Goal: Task Accomplishment & Management: Use online tool/utility

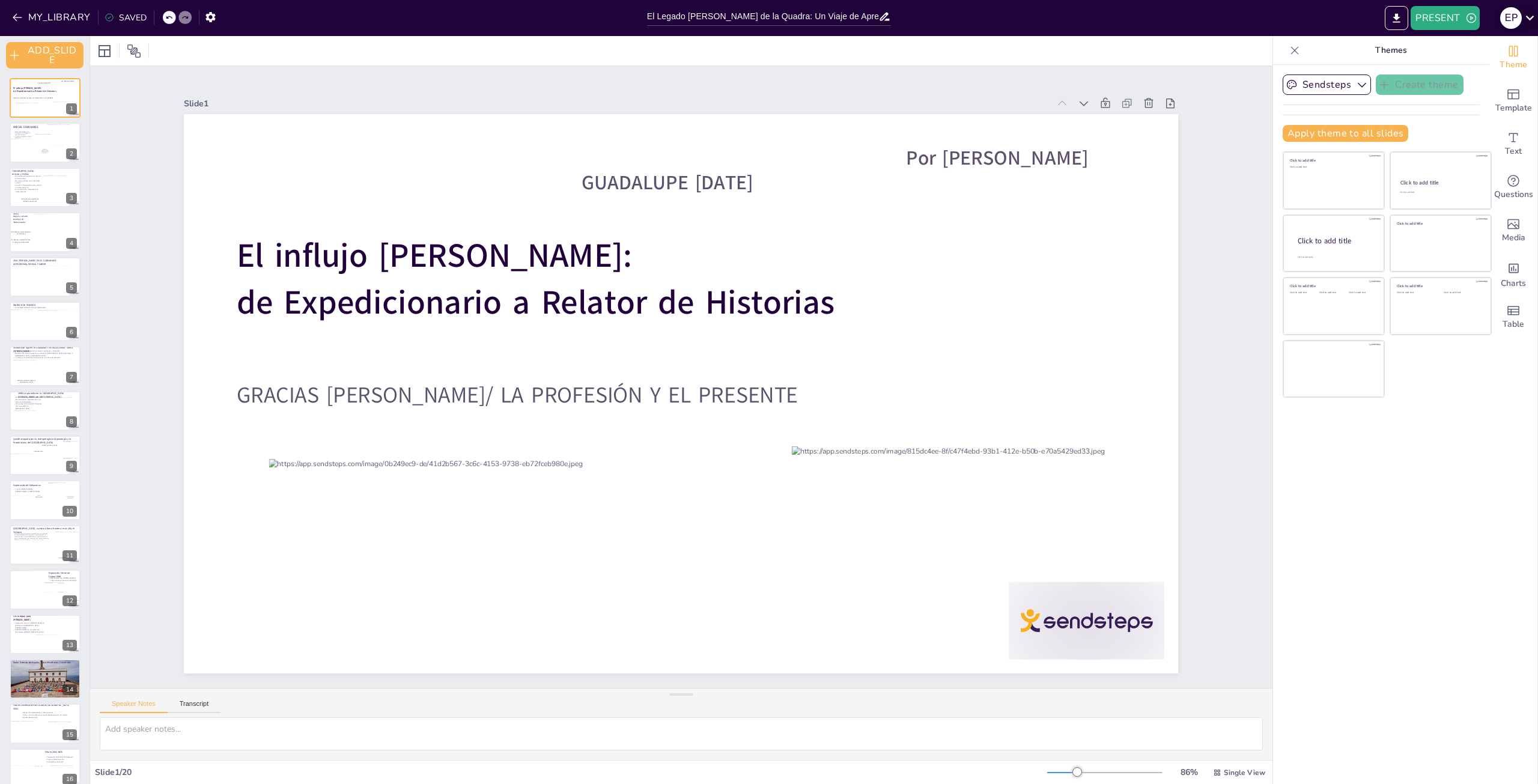
click at [1517, 19] on div "E P" at bounding box center [1511, 18] width 22 height 22
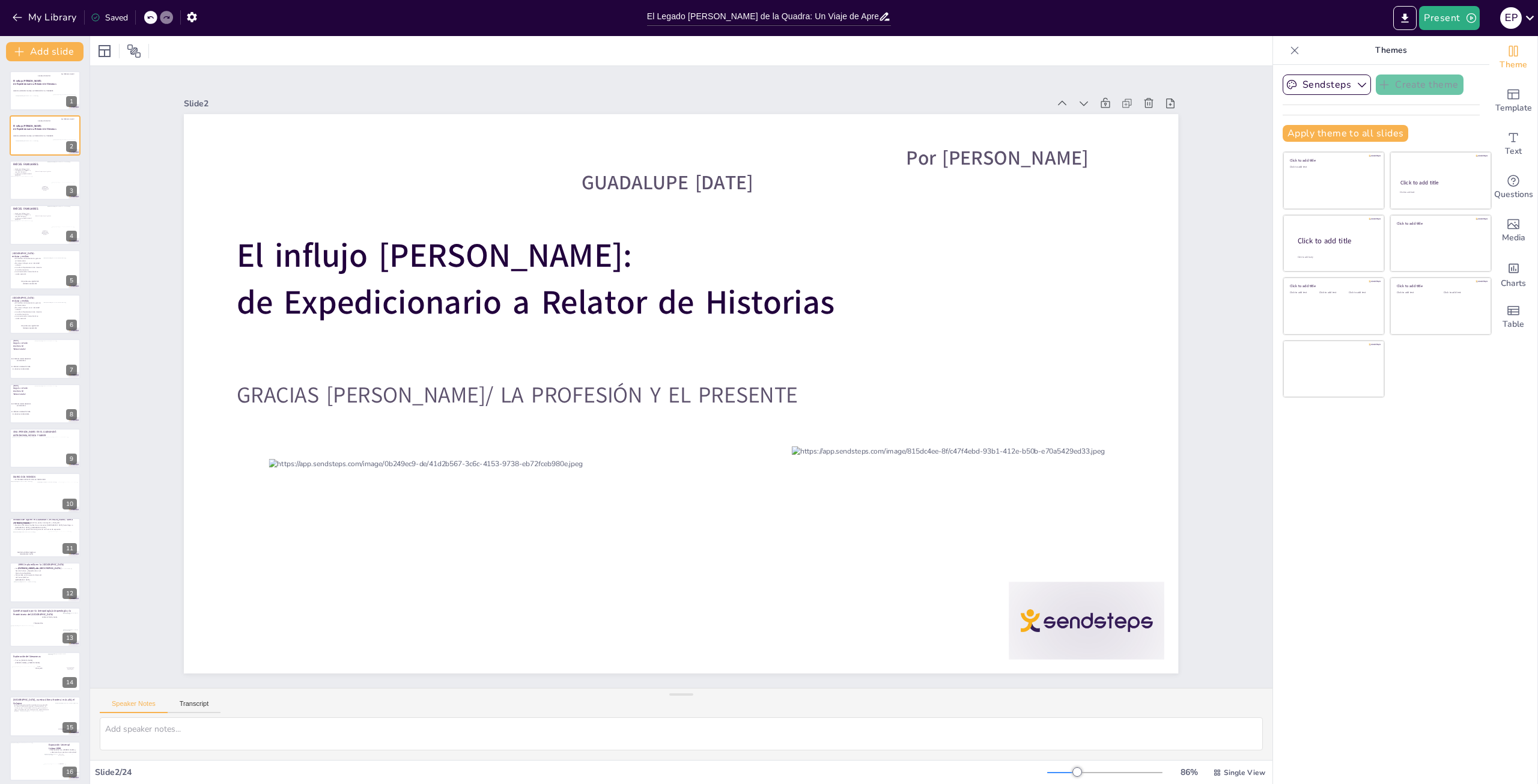
click at [114, 14] on div "Saved" at bounding box center [109, 18] width 37 height 11
click at [1356, 87] on icon "button" at bounding box center [1362, 84] width 12 height 12
click at [1233, 136] on div "Slide 1 El influjo [PERSON_NAME]: de Expedicionario a Relator de Historias GRAC…" at bounding box center [681, 377] width 1182 height 622
click at [57, 17] on button "My Library" at bounding box center [45, 18] width 73 height 19
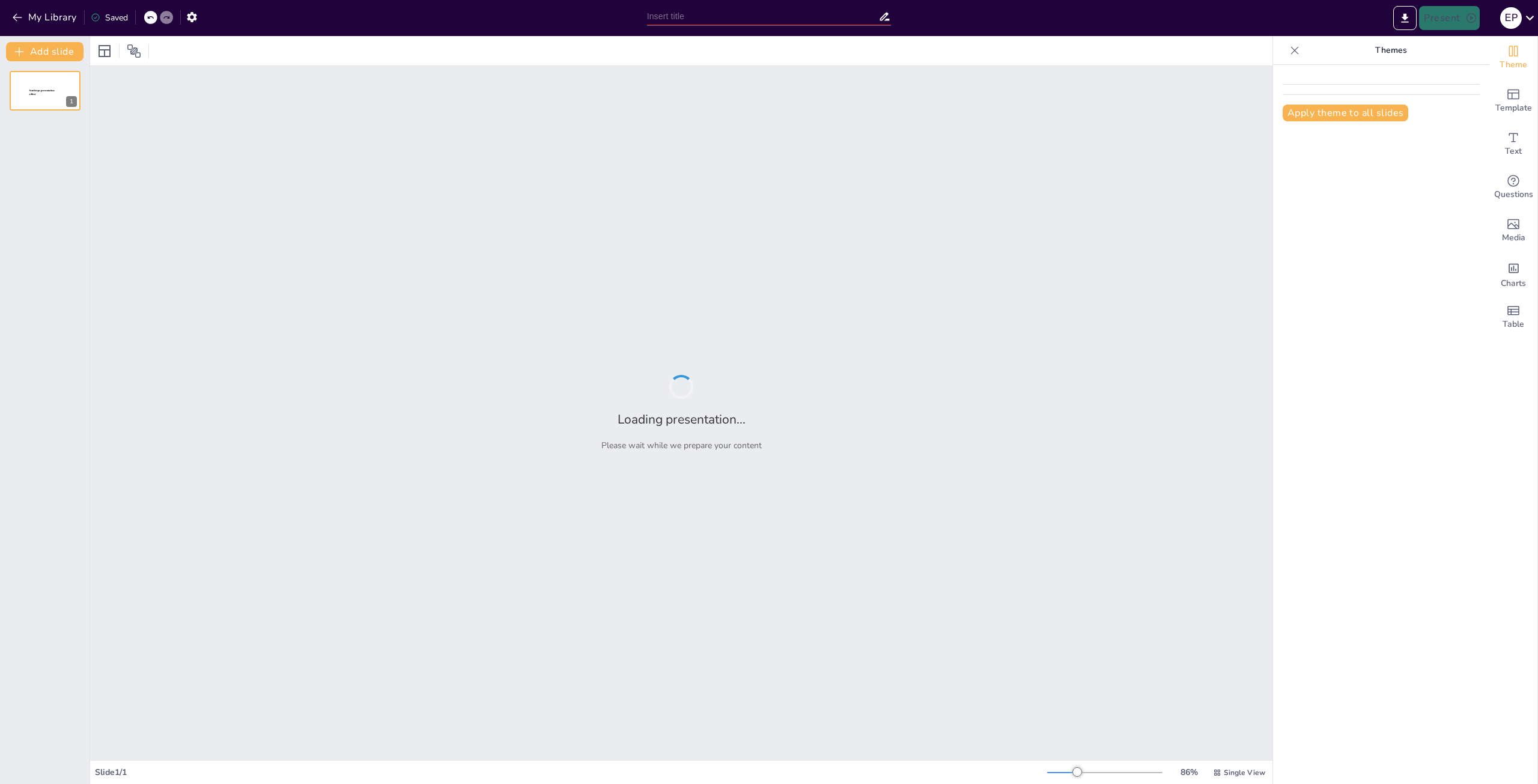
type input "El Legado [PERSON_NAME] de la Quadra: Un Viaje de Aprendizaje y Descubrimiento"
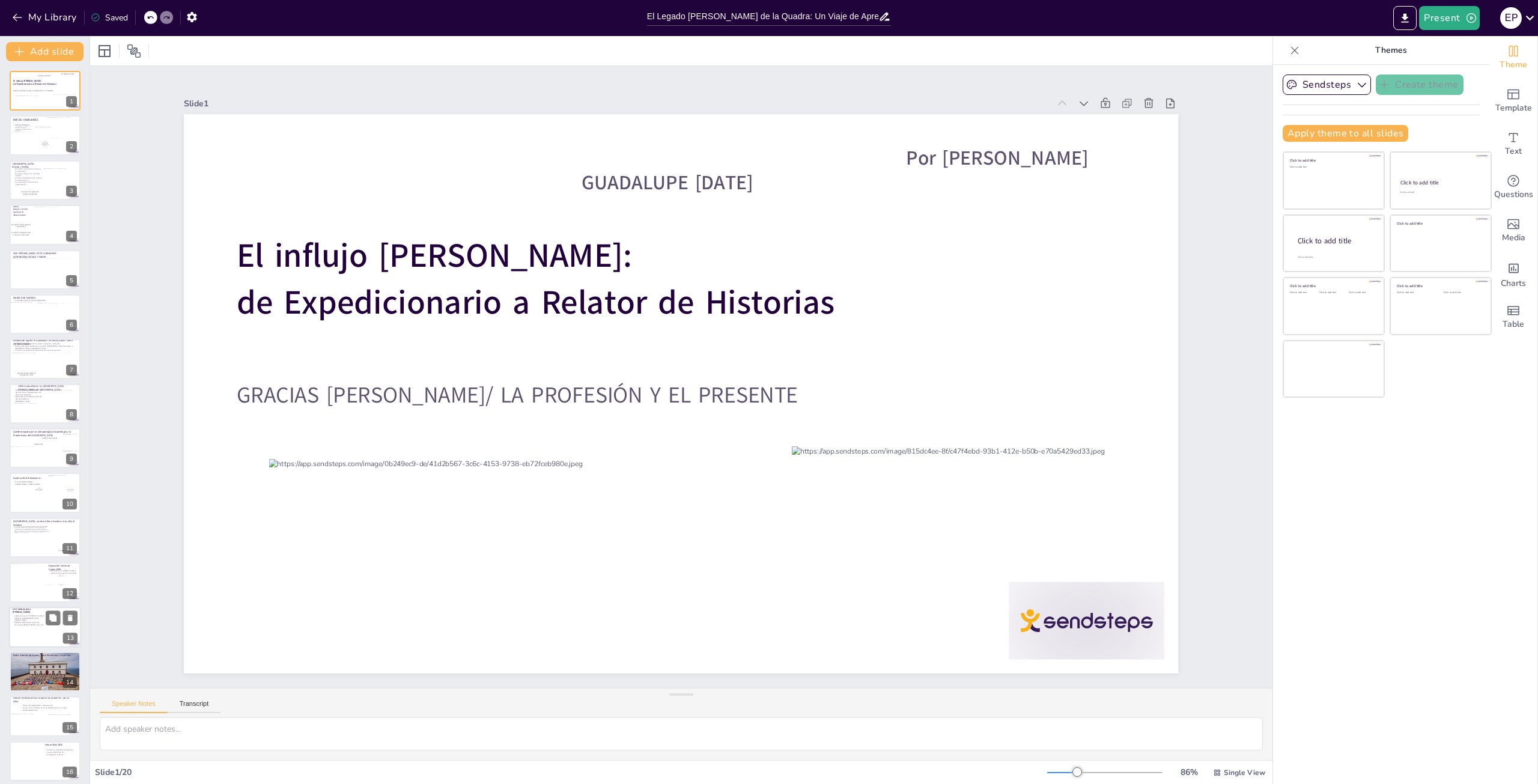
click at [45, 625] on p "[PERSON_NAME] fue el capitán del Movimiento [PERSON_NAME] Social Club" at bounding box center [29, 623] width 32 height 4
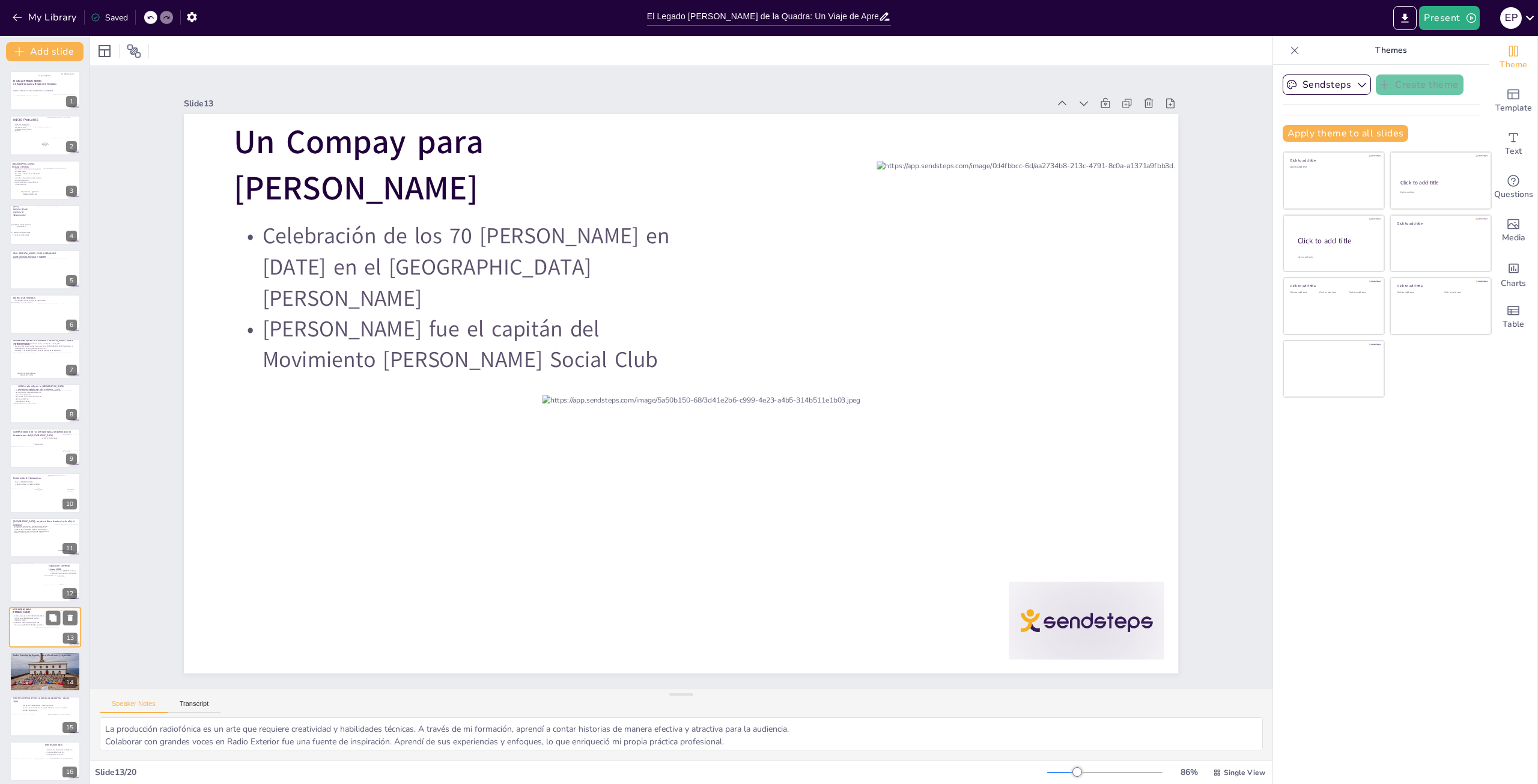
scroll to position [185, 0]
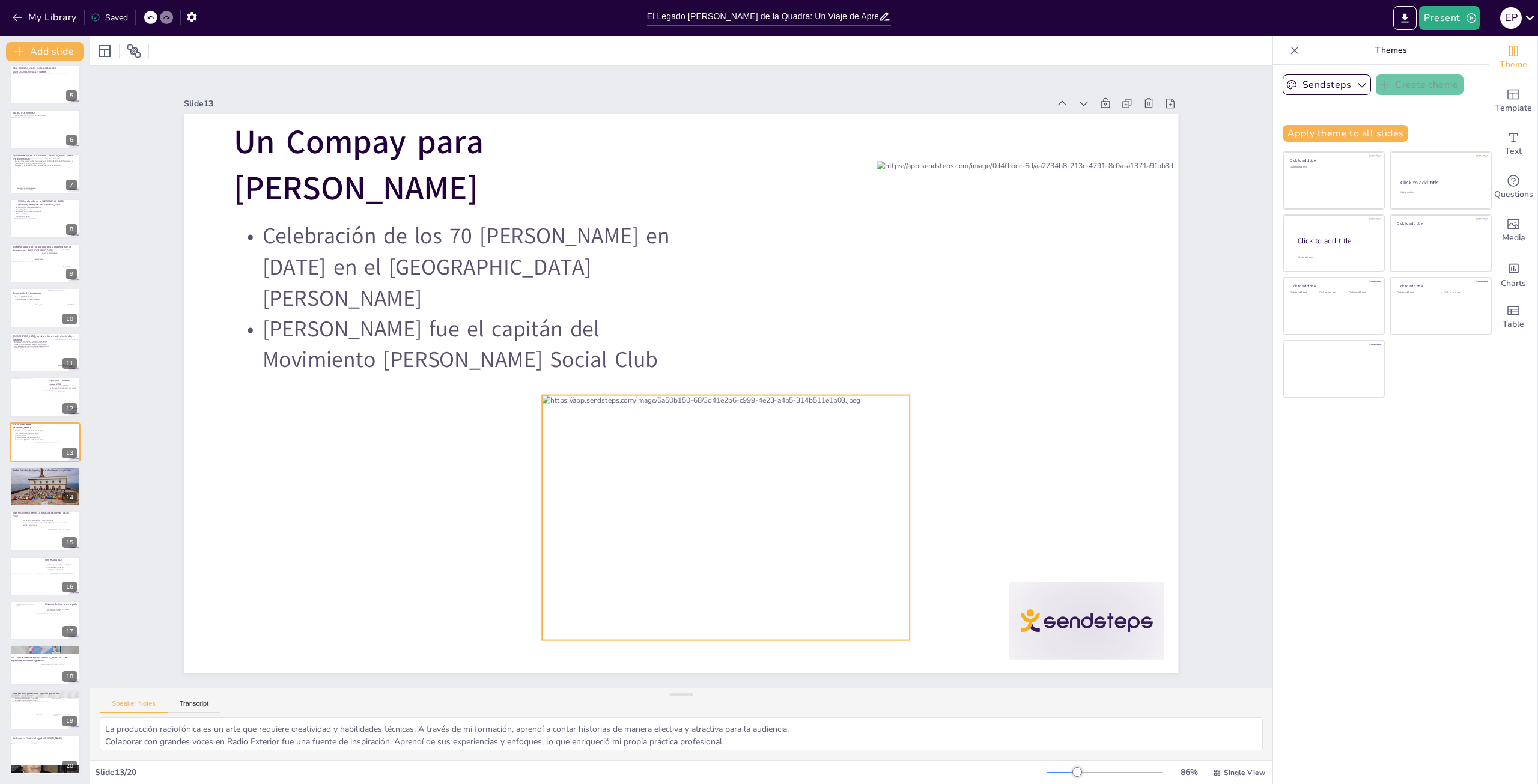
click at [534, 390] on div "Un Compay para Miguel Celebración de los 70 de Miguel en Abril del 2002 en el h…" at bounding box center [670, 390] width 1113 height 1080
click at [540, 394] on div at bounding box center [545, 397] width 10 height 10
click at [35, 215] on p "Pernoctaba en la Asociación Nacional de Prensa (ANP) en [GEOGRAPHIC_DATA]" at bounding box center [28, 214] width 29 height 6
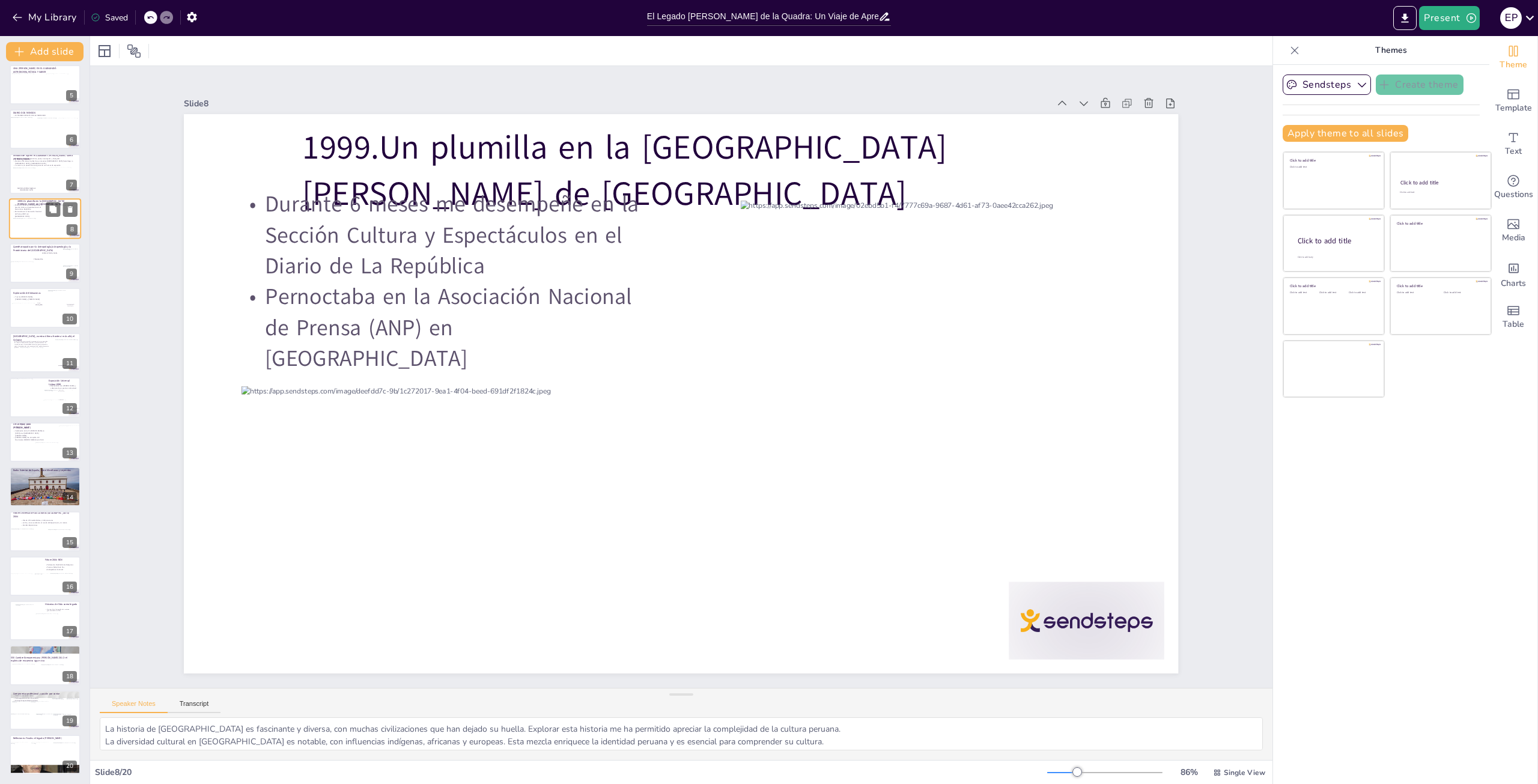
scroll to position [0, 0]
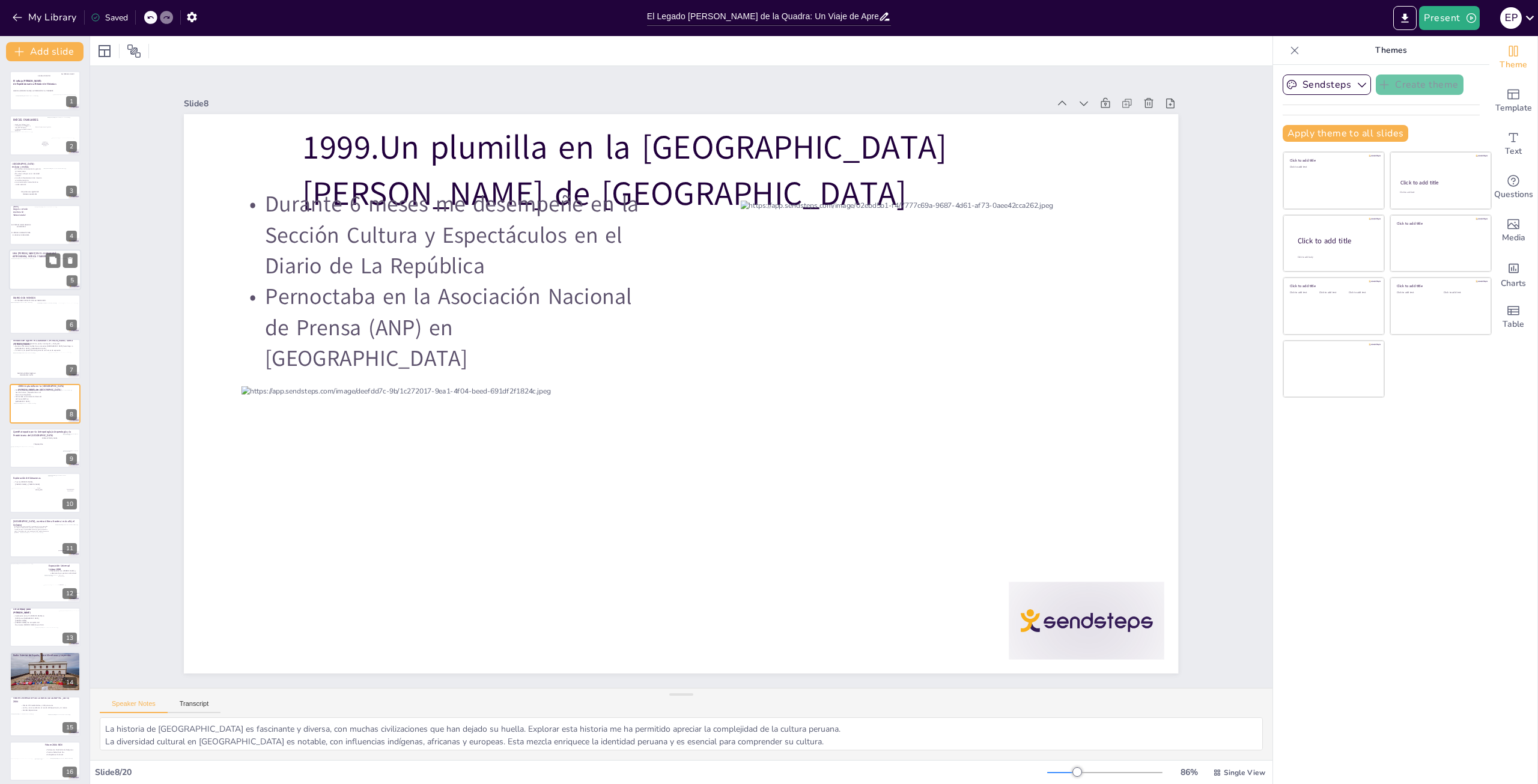
click at [40, 271] on div at bounding box center [31, 273] width 41 height 32
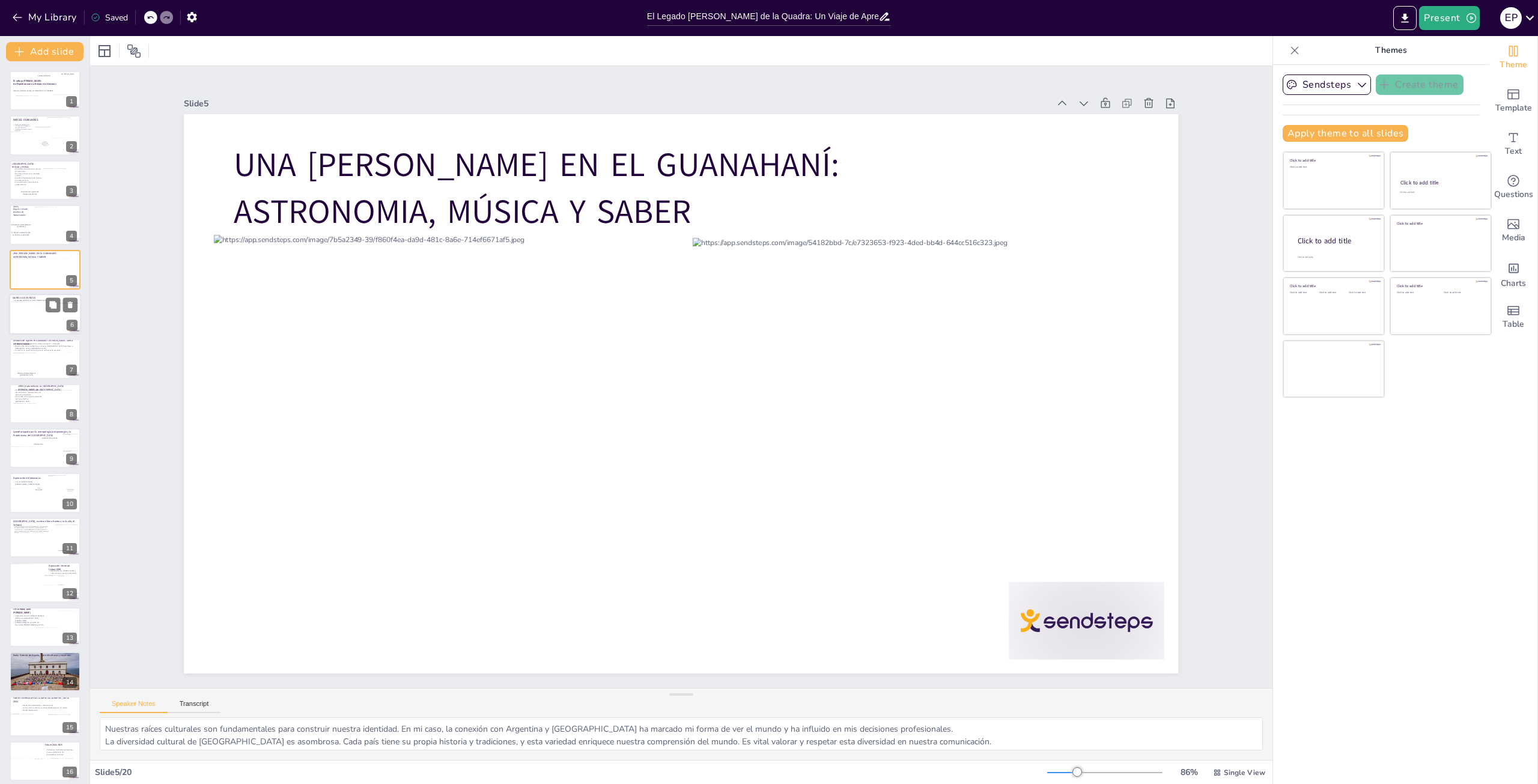
click at [38, 310] on div at bounding box center [48, 317] width 28 height 29
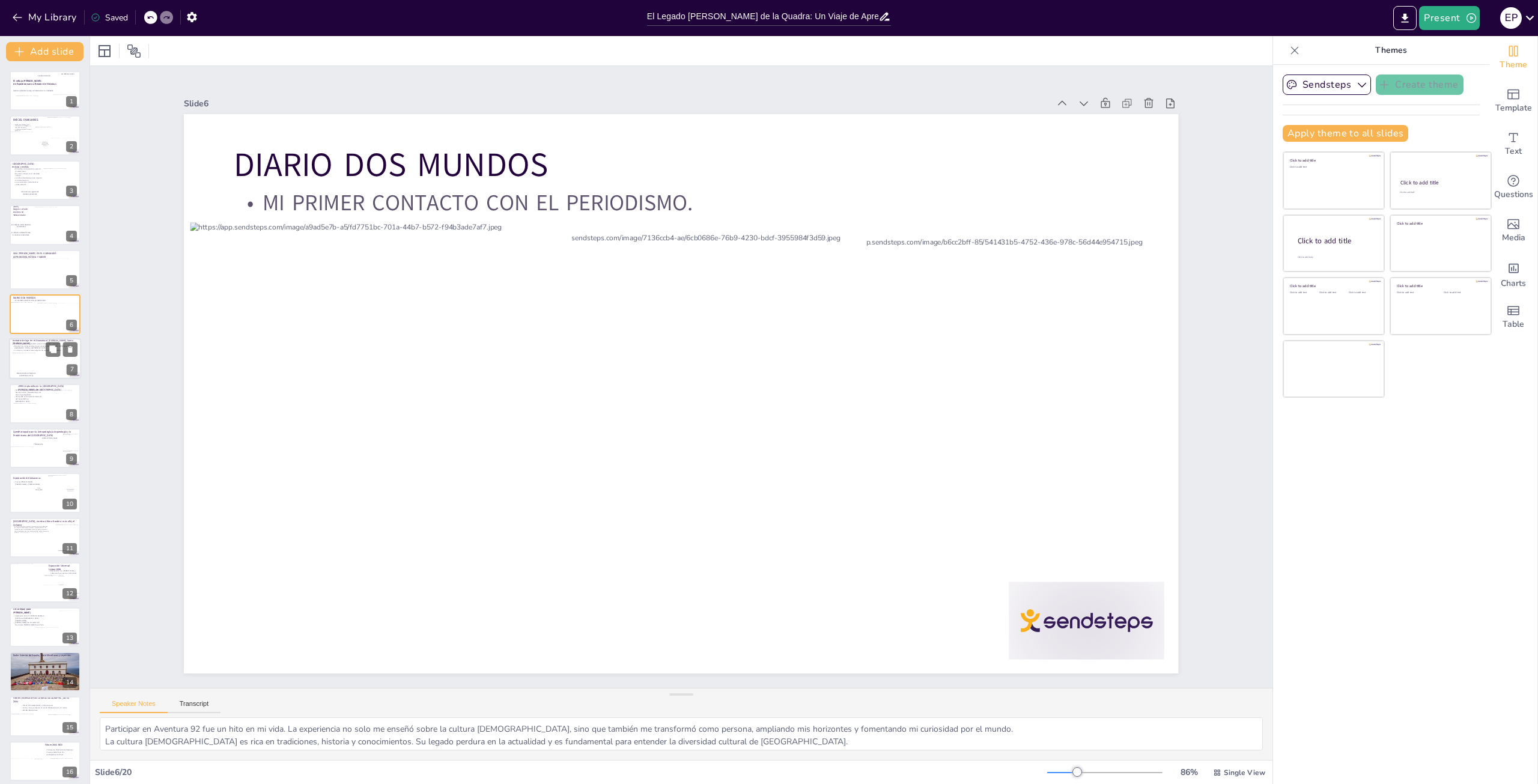
click at [46, 357] on div at bounding box center [45, 359] width 72 height 40
type textarea "Nicomedes Santa Cruz es un referente en la cultura afroperuana. Su obra y su vi…"
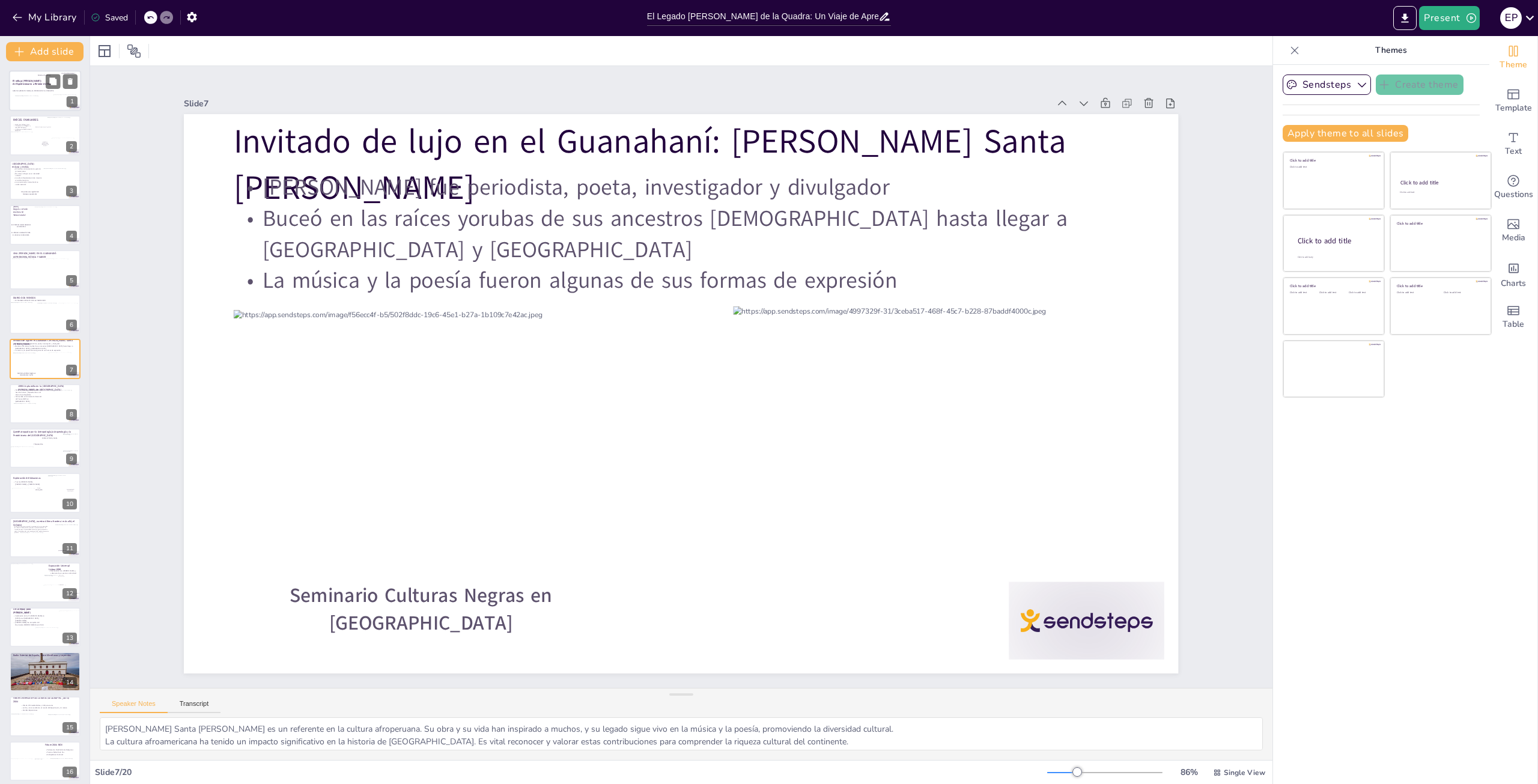
click at [36, 99] on div at bounding box center [28, 103] width 24 height 15
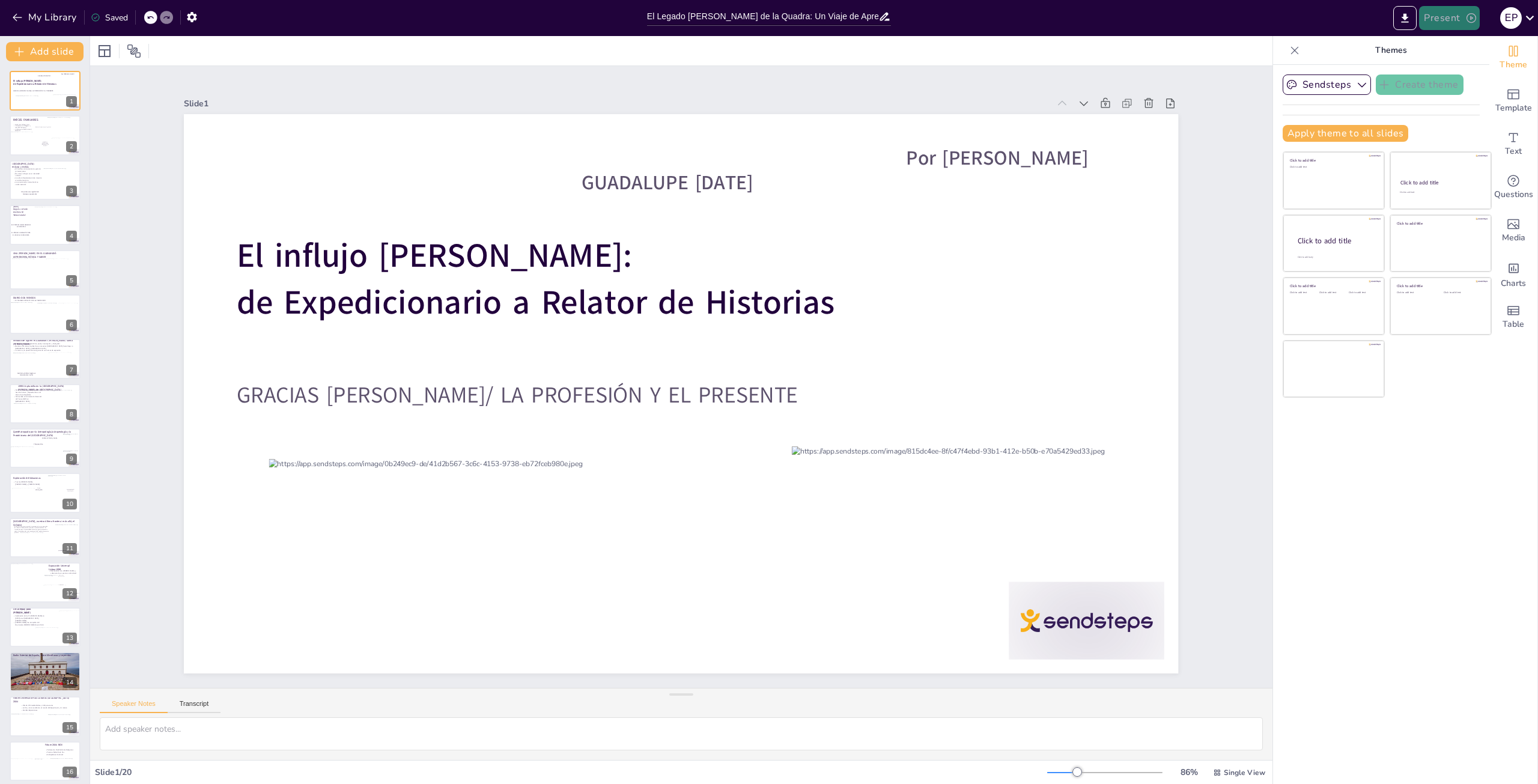
click at [1441, 19] on button "Present" at bounding box center [1450, 18] width 60 height 24
click at [1448, 69] on li "Play presentation" at bounding box center [1469, 74] width 96 height 19
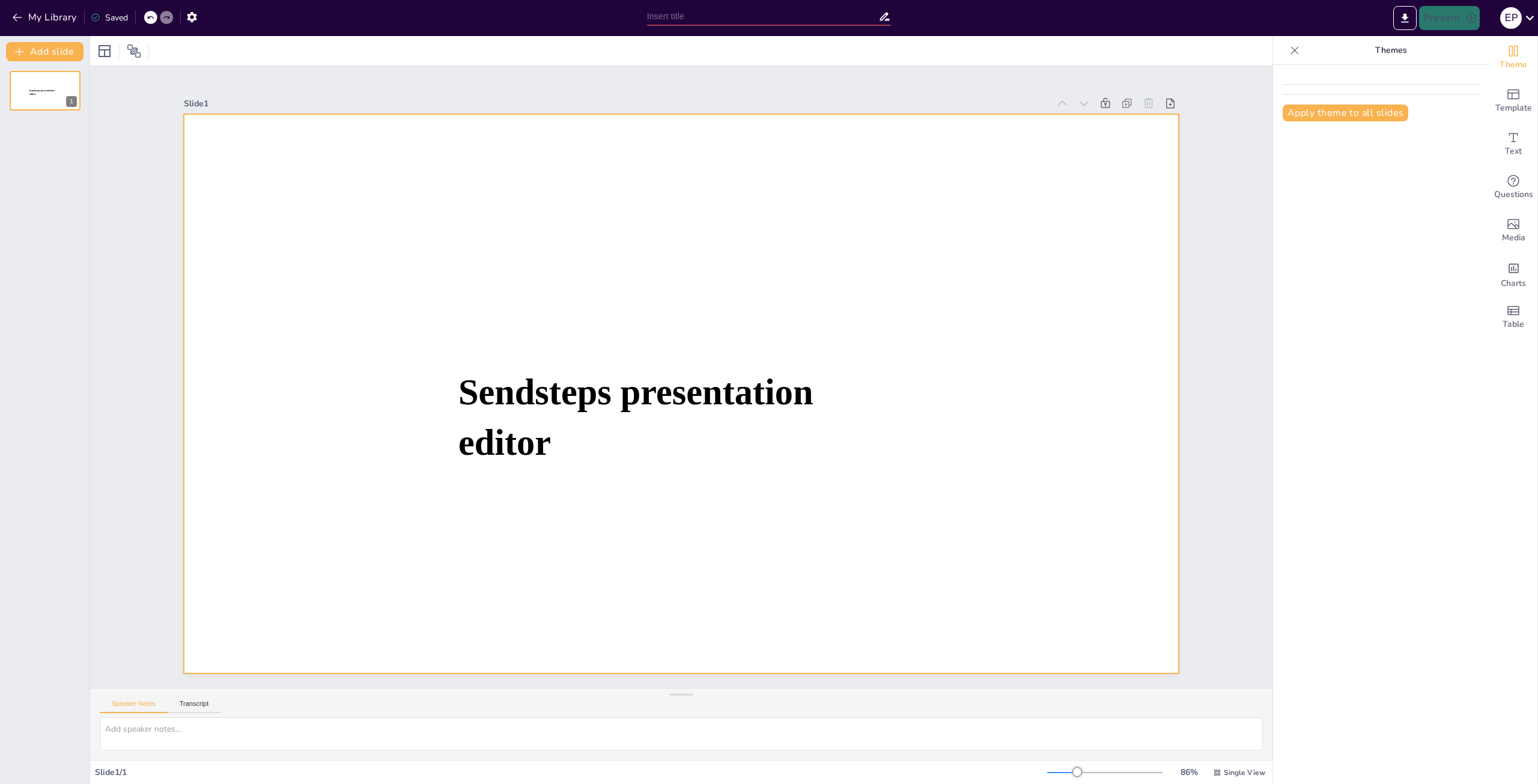
type input "El Legado [PERSON_NAME] de la Quadra: Un Viaje de Aprendizaje y Descubrimiento"
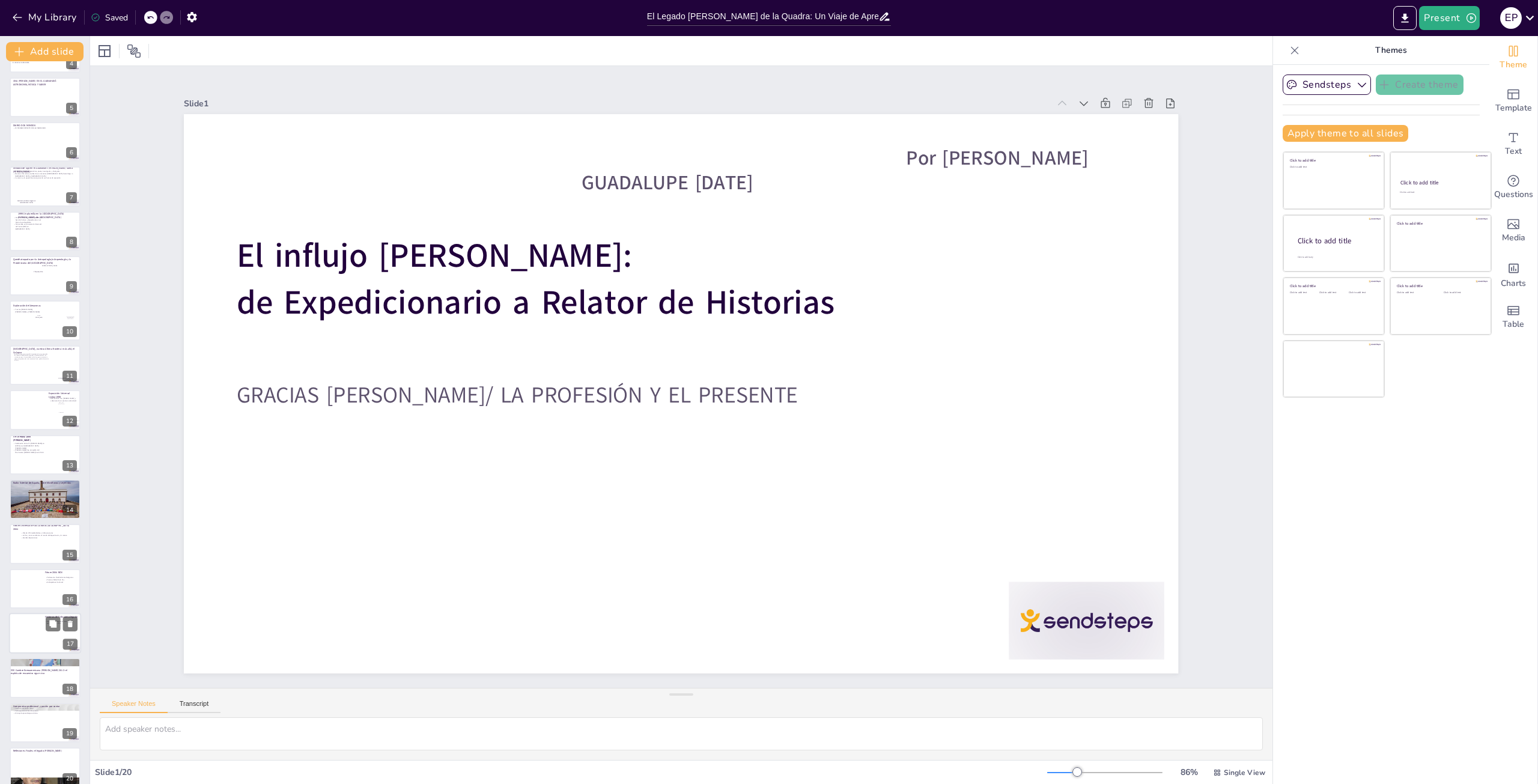
scroll to position [180, 0]
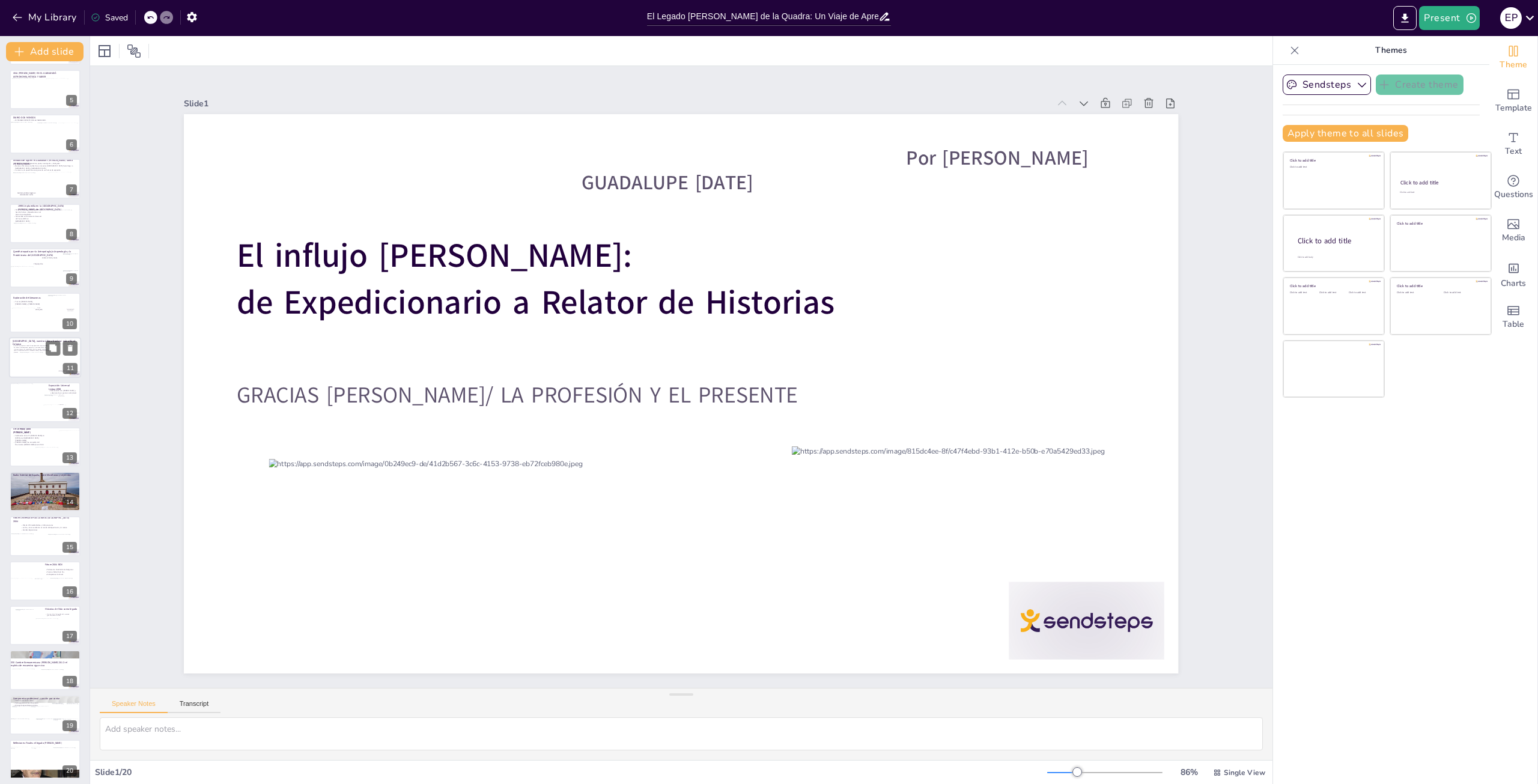
click at [38, 352] on div at bounding box center [34, 369] width 29 height 32
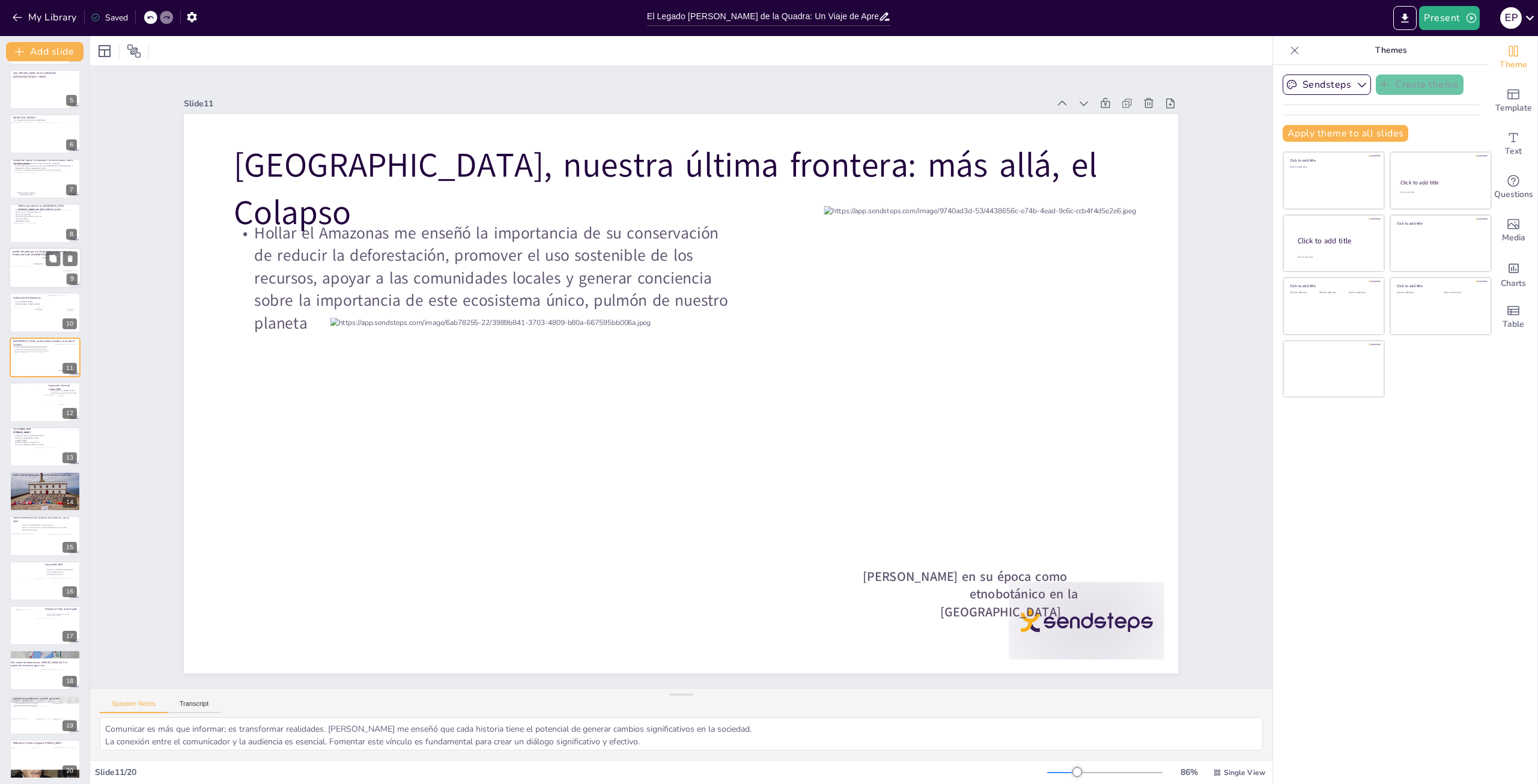
scroll to position [115, 0]
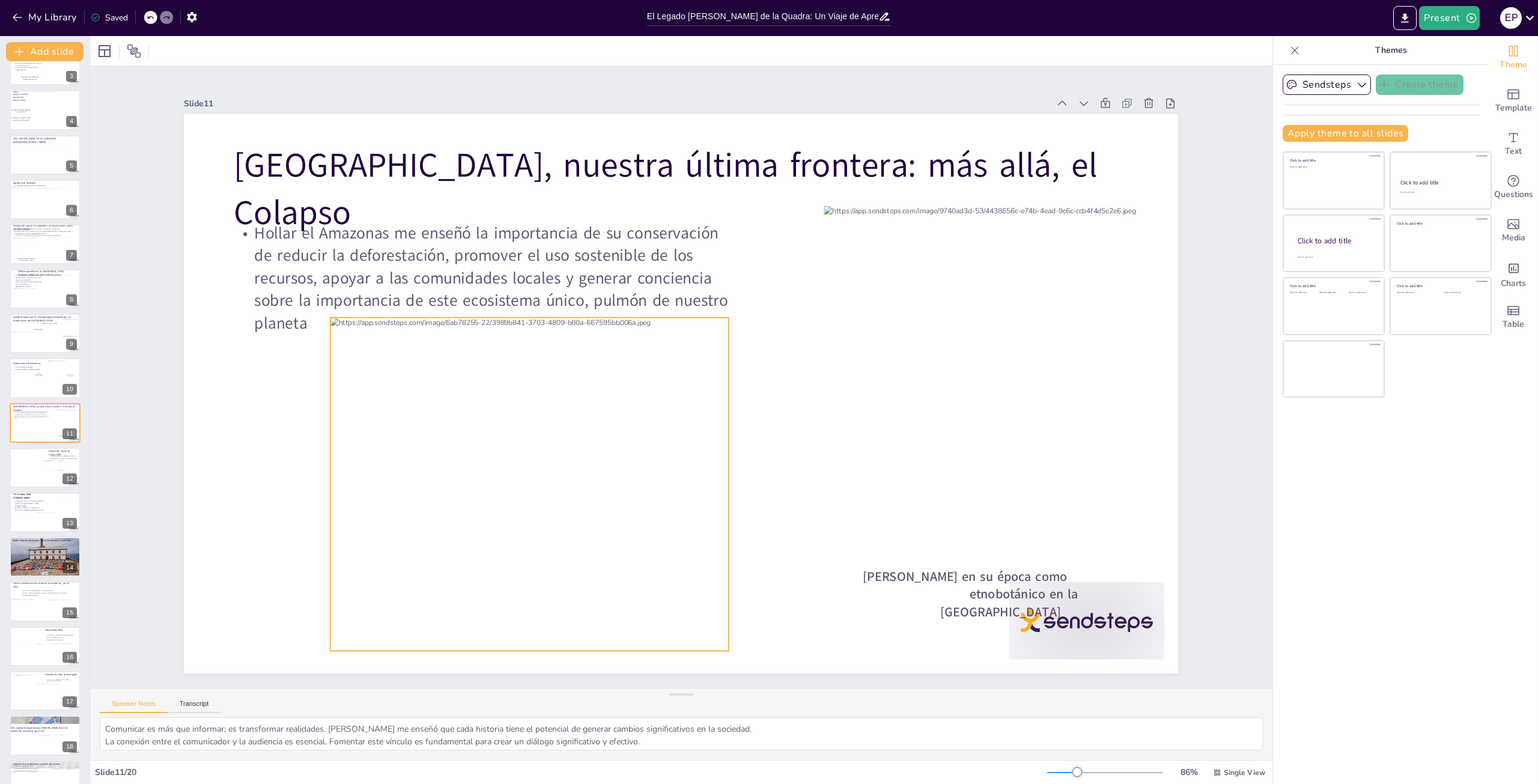
click at [701, 339] on div at bounding box center [530, 542] width 399 height 450
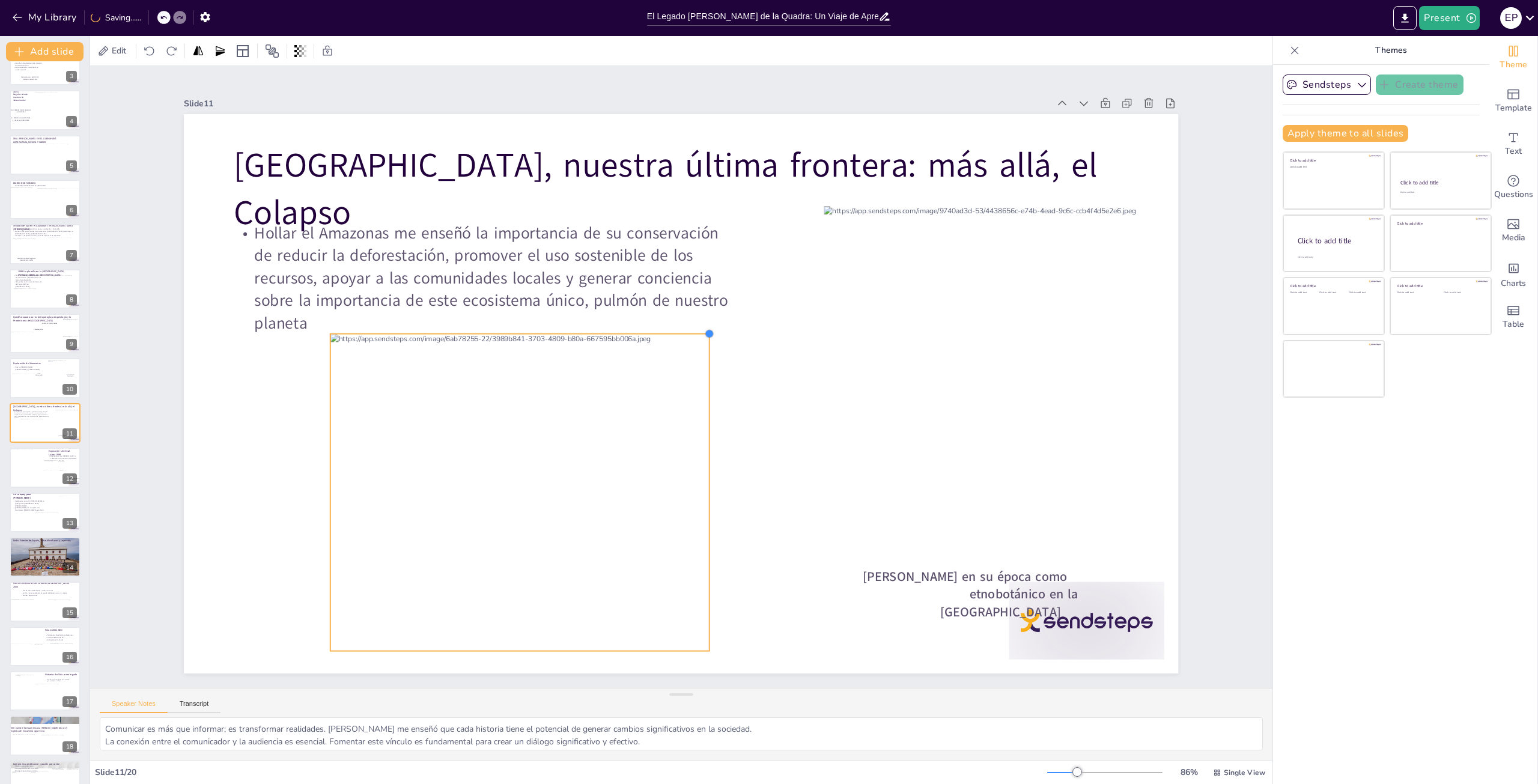
drag, startPoint x: 720, startPoint y: 313, endPoint x: 654, endPoint y: 329, distance: 67.9
click at [654, 329] on div "Amazonas, nuestra última frontera: más allá, el Colapso Hollar el Amazonas me e…" at bounding box center [681, 394] width 994 height 559
drag, startPoint x: 507, startPoint y: 648, endPoint x: 515, endPoint y: 653, distance: 9.4
click at [515, 656] on div at bounding box center [519, 661] width 378 height 10
drag, startPoint x: 516, startPoint y: 539, endPoint x: 511, endPoint y: 554, distance: 15.8
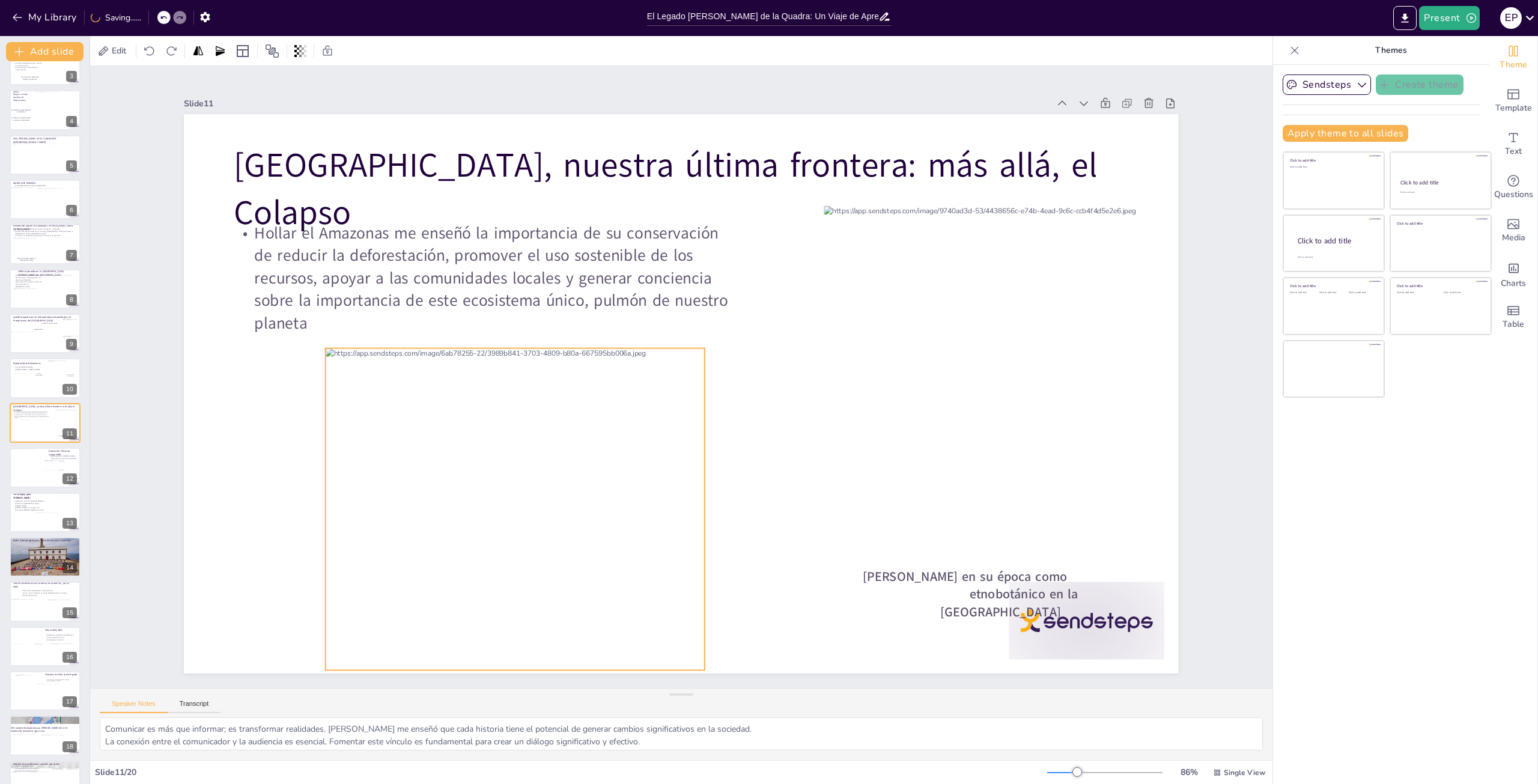
click at [511, 554] on div at bounding box center [515, 562] width 378 height 428
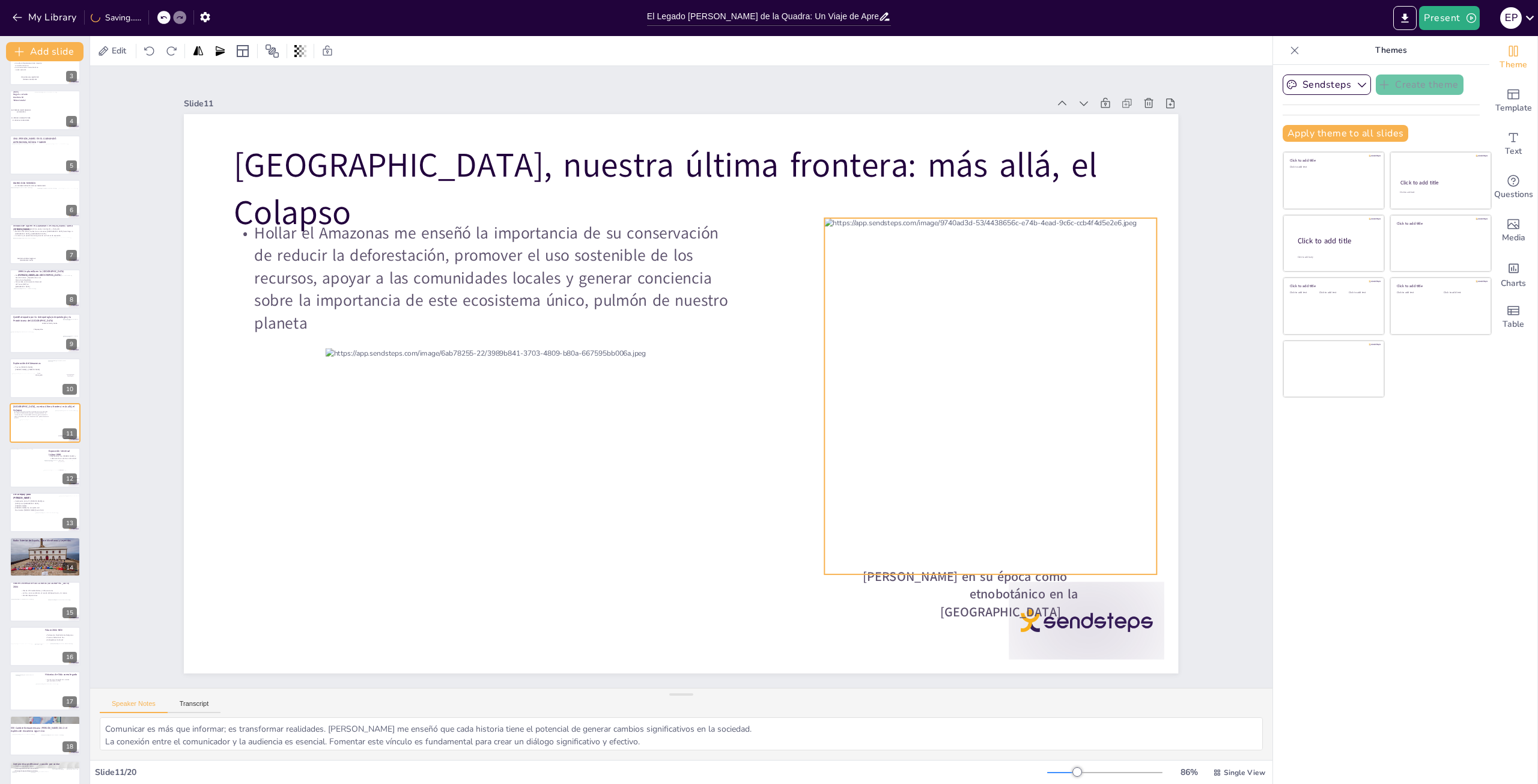
drag, startPoint x: 980, startPoint y: 361, endPoint x: 980, endPoint y: 373, distance: 12.0
click at [980, 373] on div at bounding box center [991, 441] width 332 height 447
click at [45, 633] on div at bounding box center [45, 646] width 72 height 40
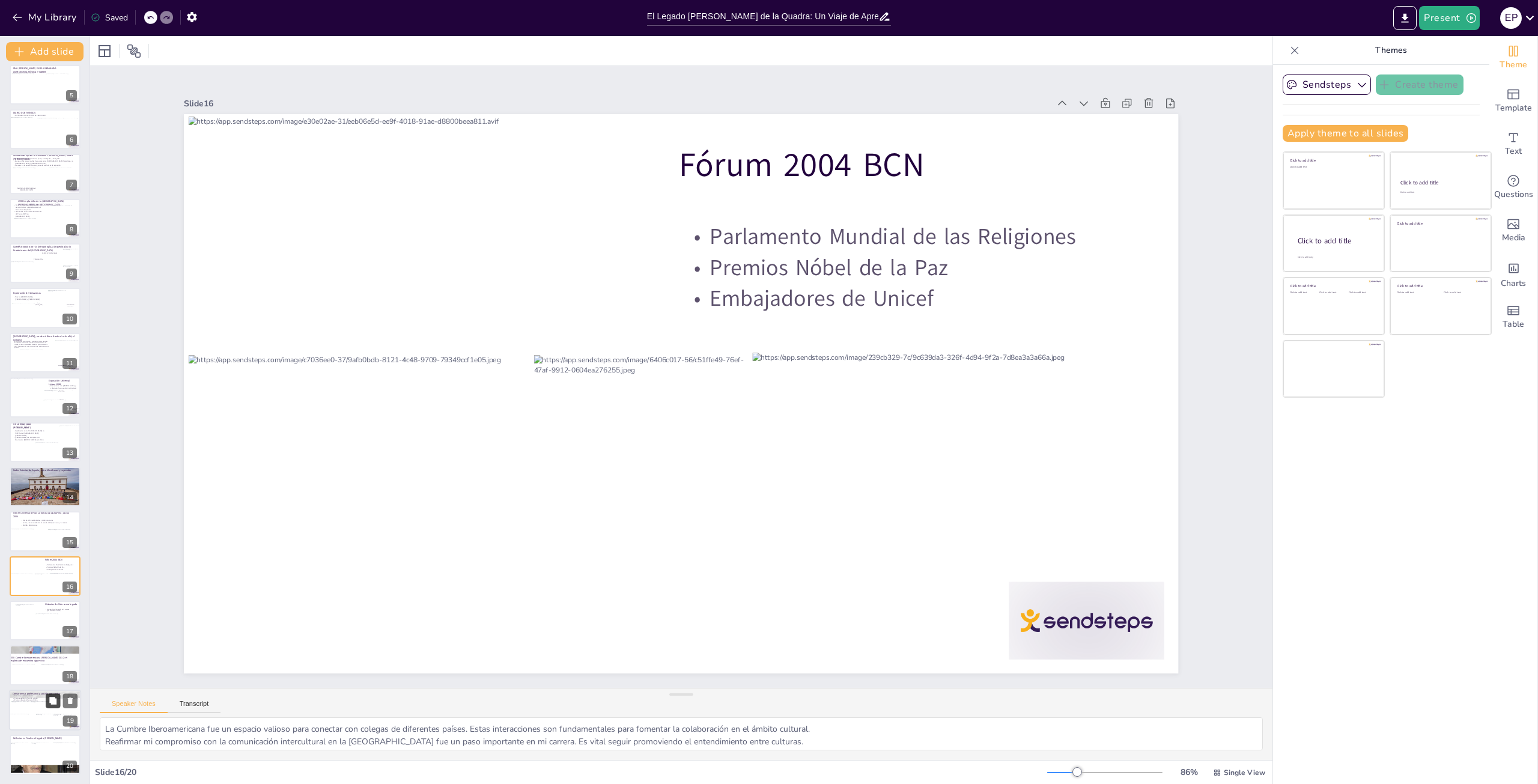
click at [49, 706] on button at bounding box center [53, 701] width 15 height 15
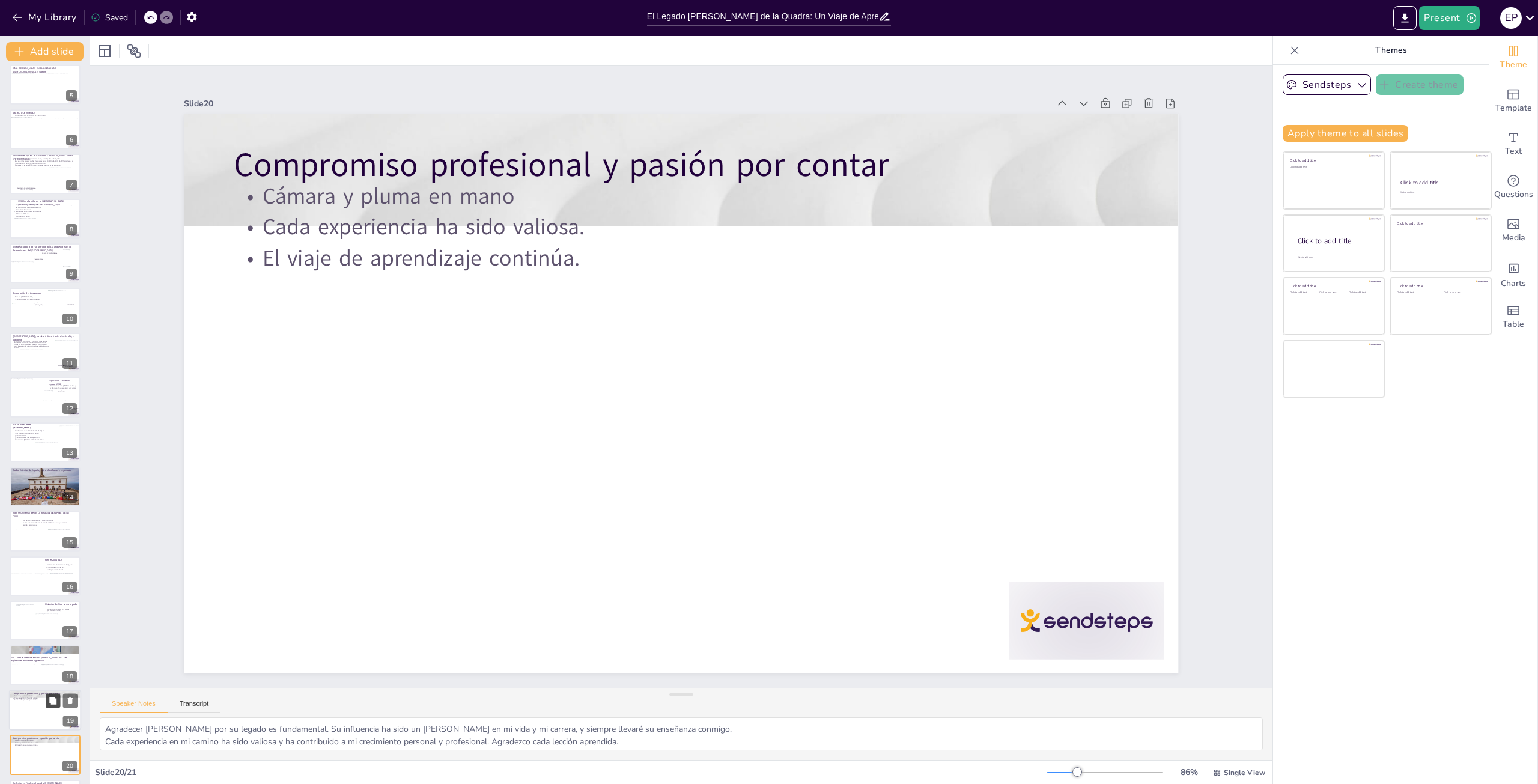
scroll to position [229, 0]
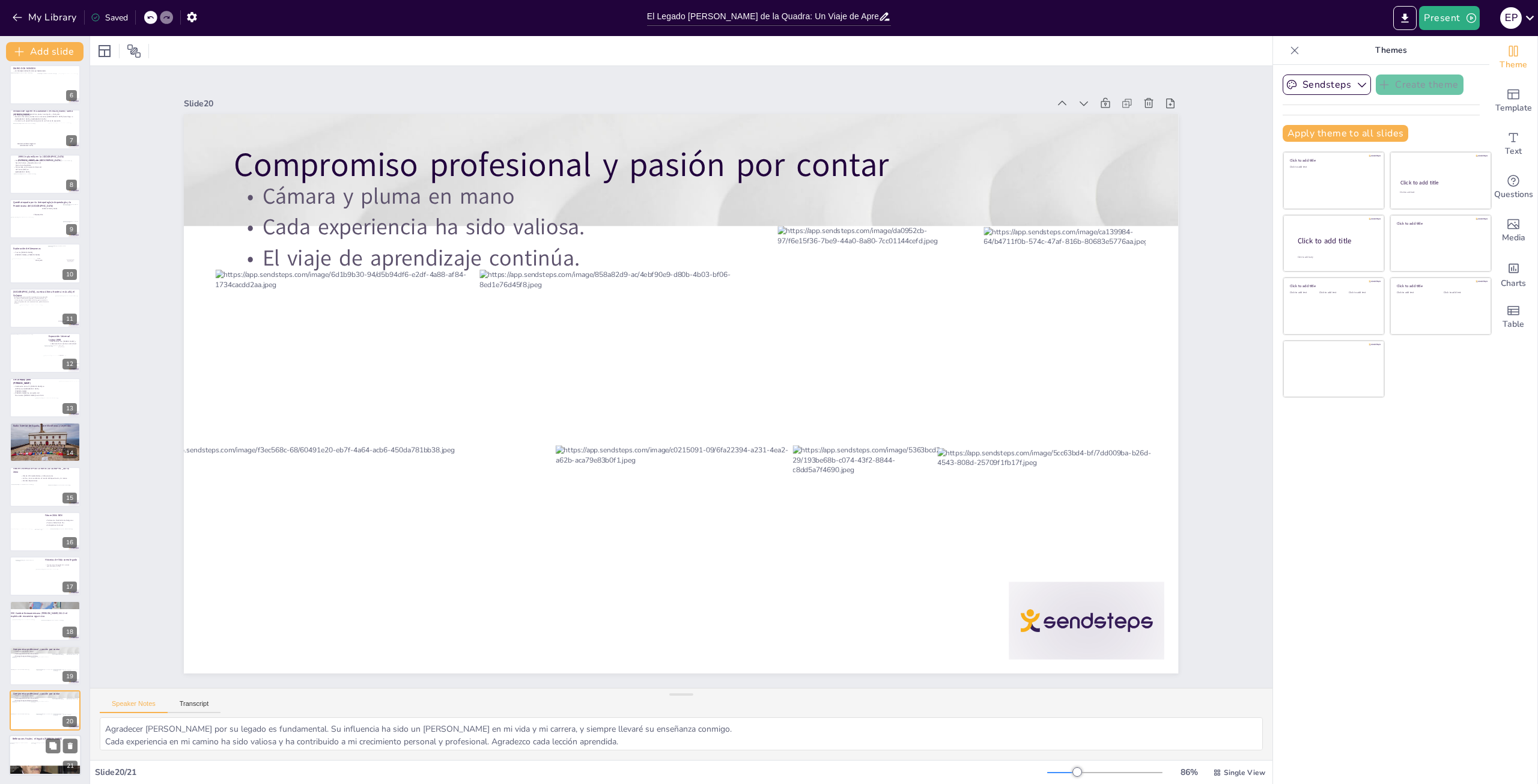
click at [32, 753] on div at bounding box center [42, 751] width 22 height 16
type textarea "La aventura implica un compromiso profundo con el conocimiento. Aprender sobre …"
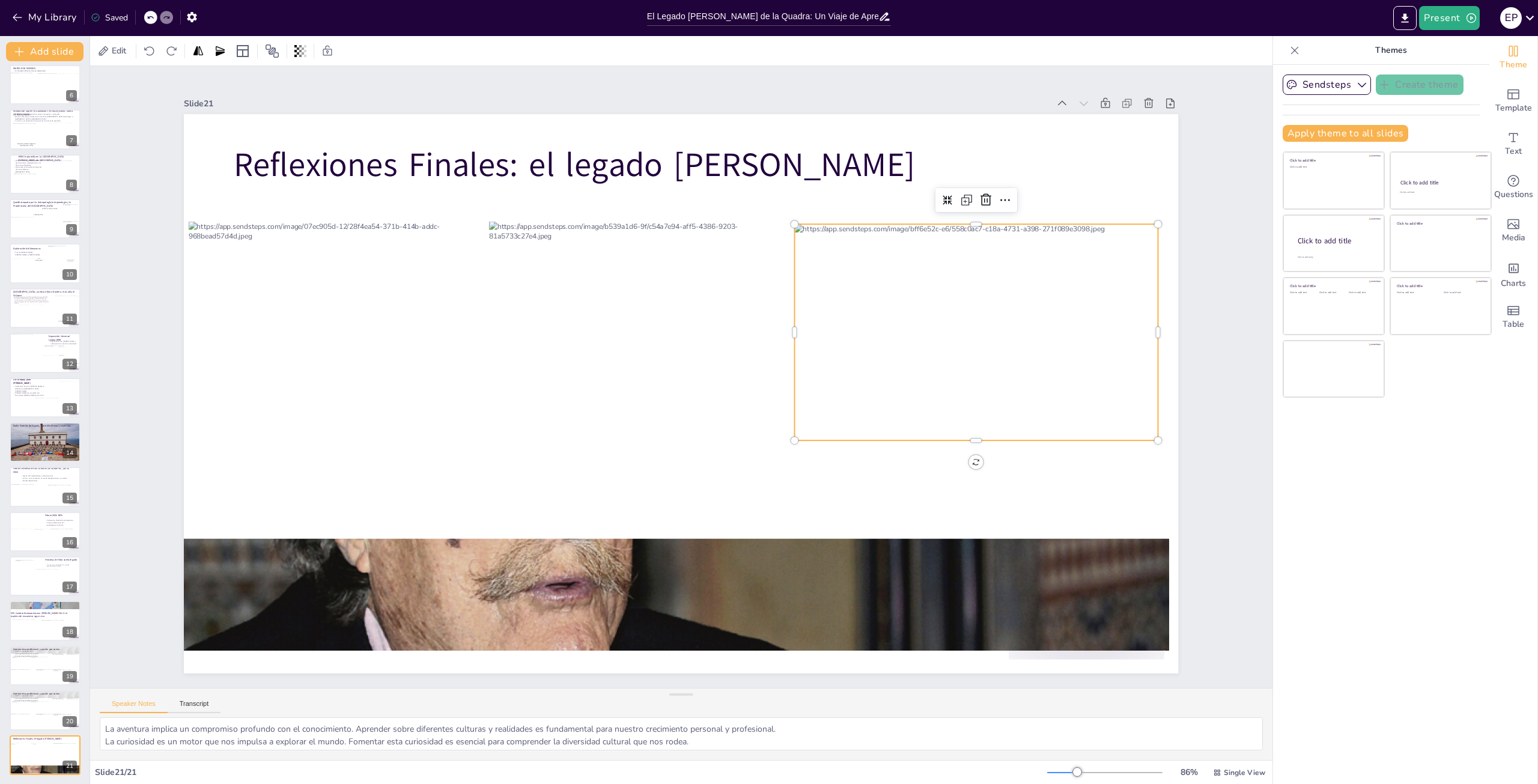
click at [967, 254] on div at bounding box center [980, 332] width 370 height 216
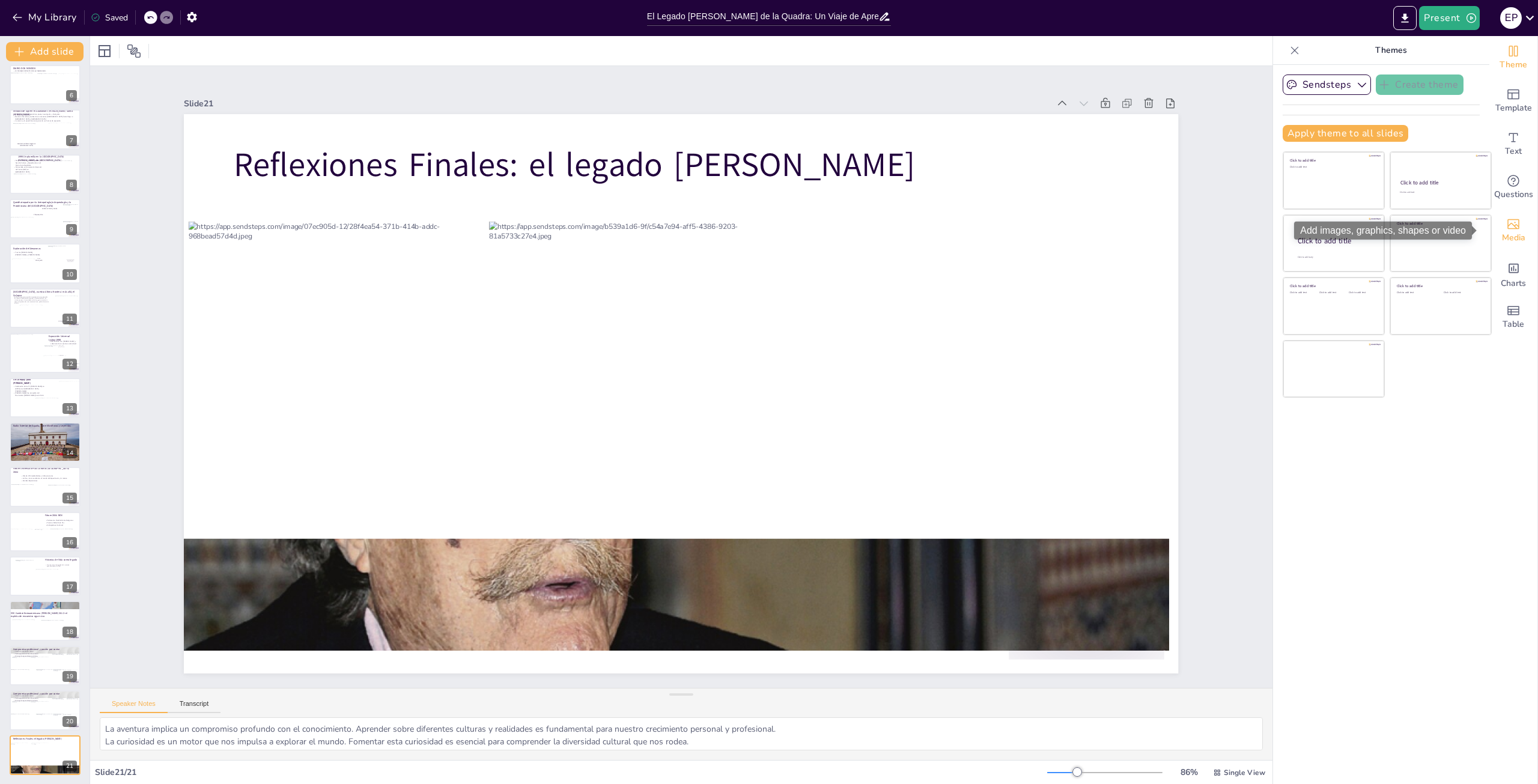
click at [1505, 239] on span "Media" at bounding box center [1514, 238] width 23 height 13
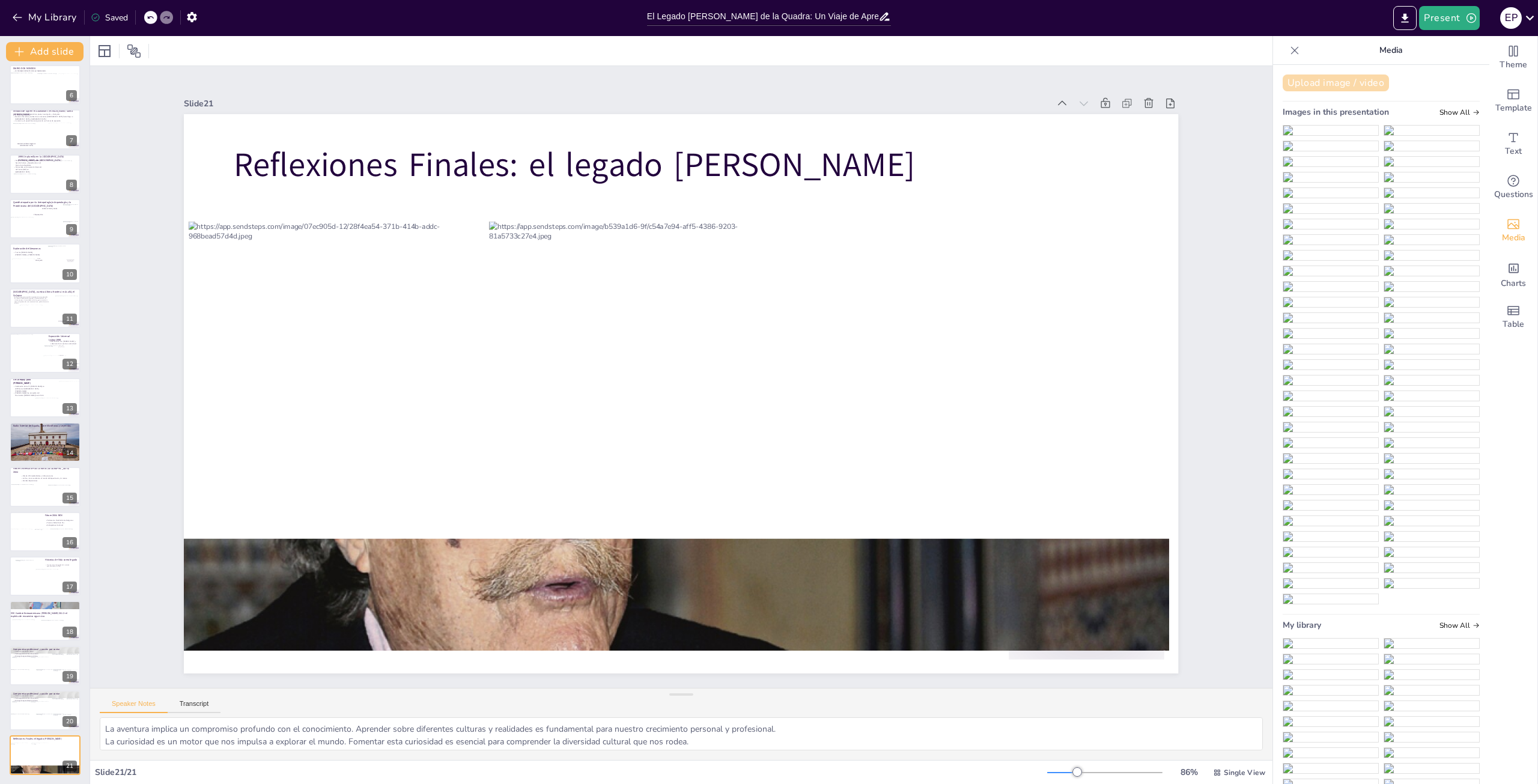
click at [1339, 83] on button "Upload image / video" at bounding box center [1335, 83] width 106 height 17
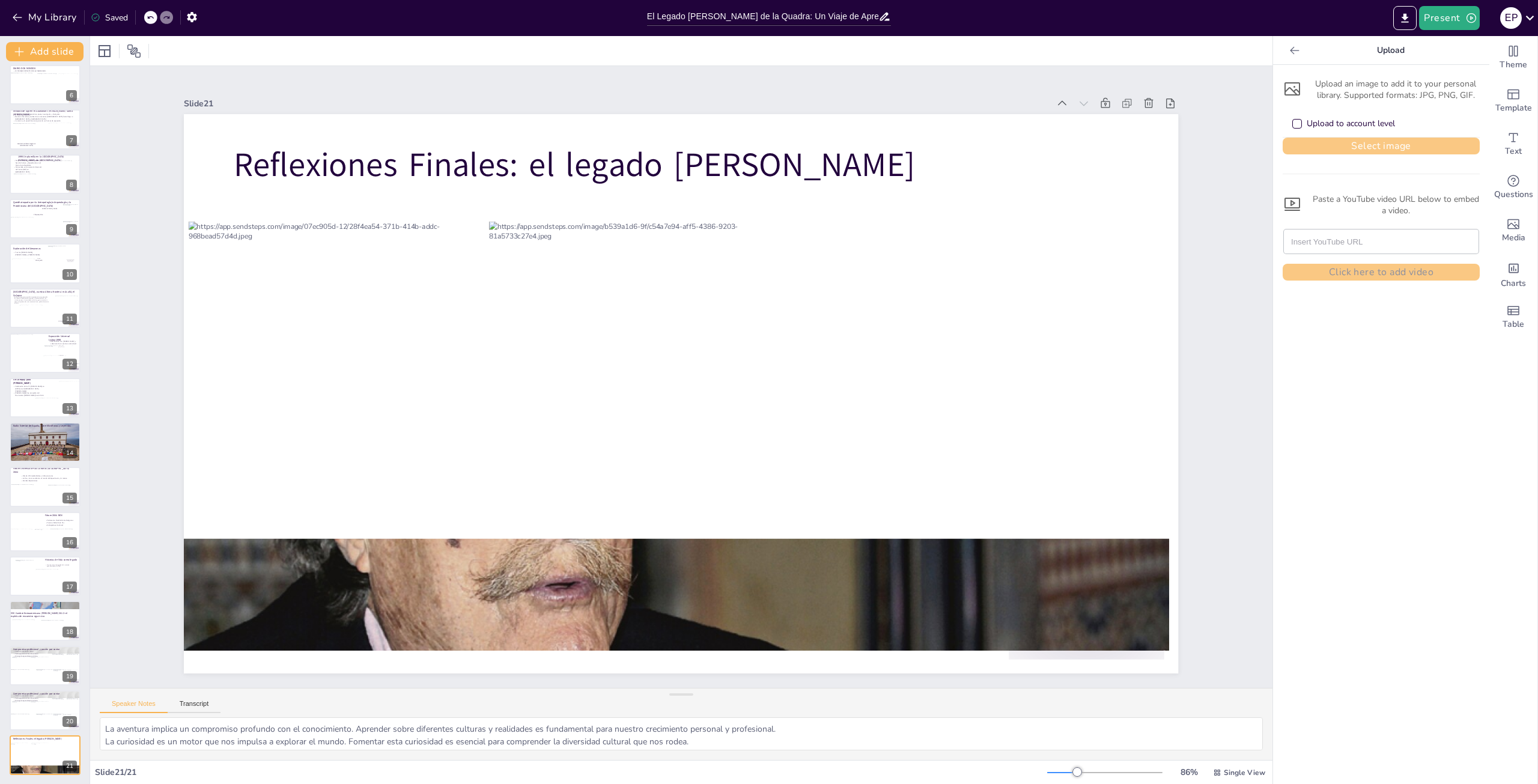
click at [1339, 146] on button "Select image" at bounding box center [1381, 146] width 197 height 17
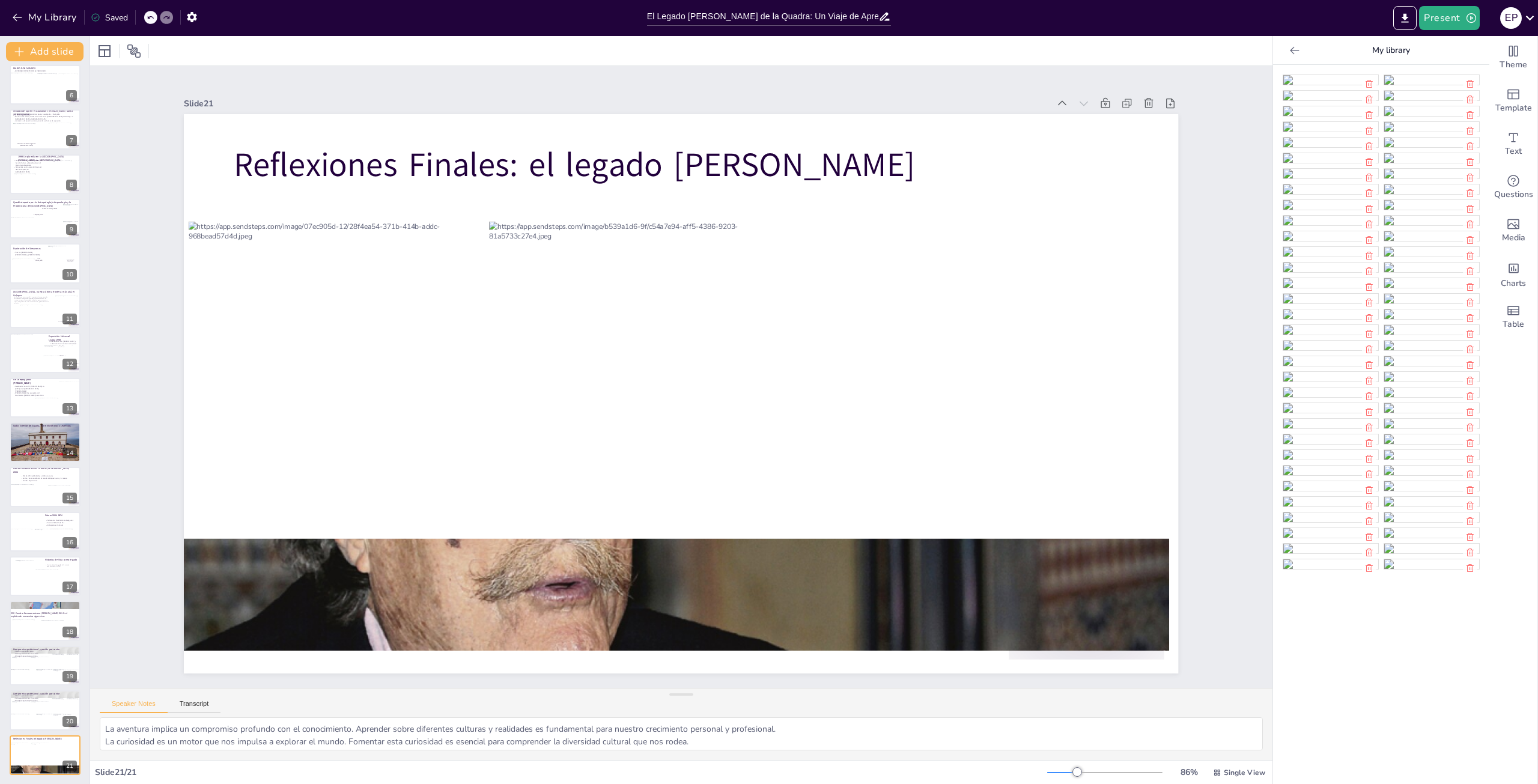
click at [1306, 85] on img at bounding box center [1331, 80] width 95 height 10
drag, startPoint x: 821, startPoint y: 164, endPoint x: 686, endPoint y: 316, distance: 203.3
click at [686, 316] on div "Reflexiones Finales: el legado [PERSON_NAME]" at bounding box center [681, 394] width 994 height 559
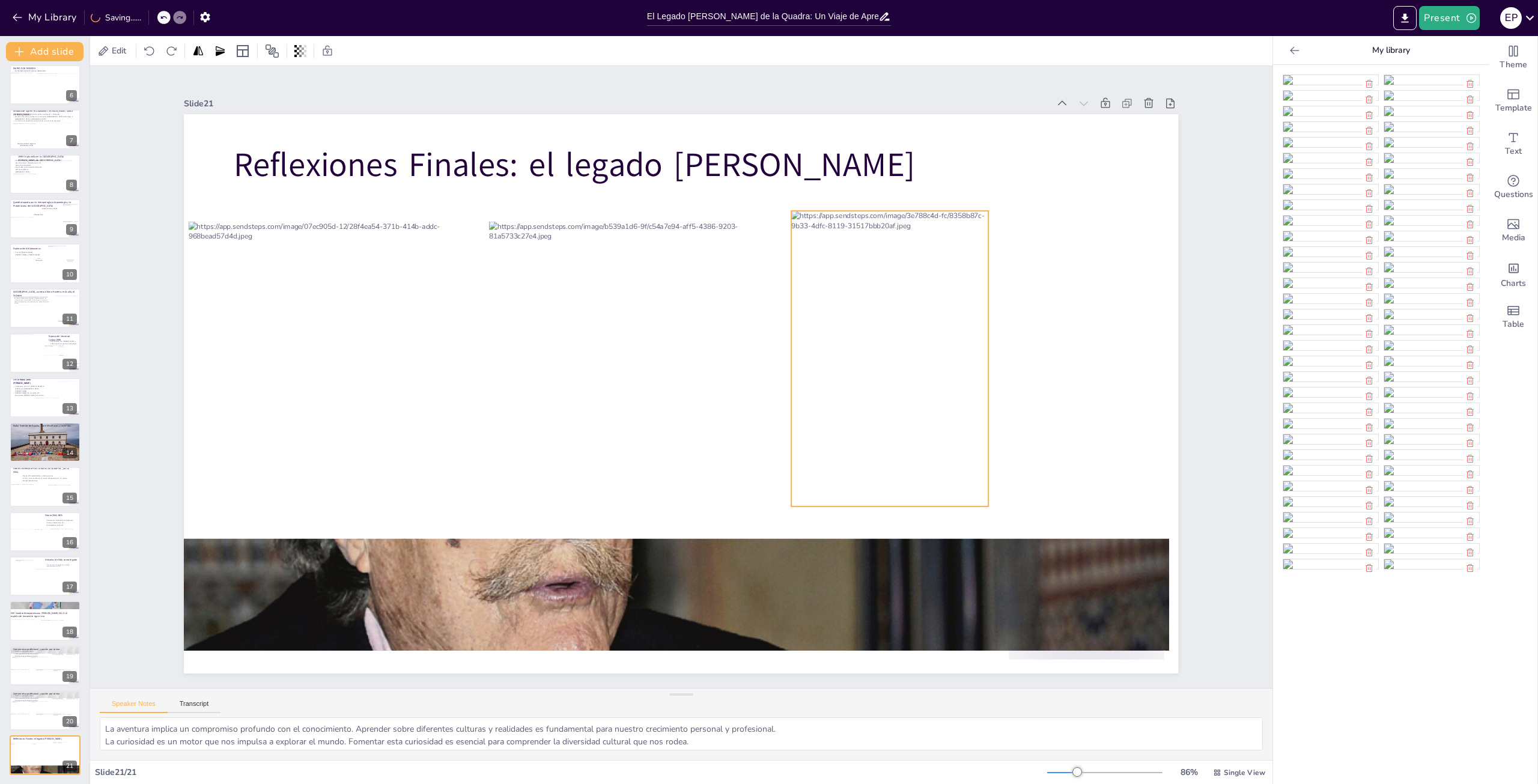
drag, startPoint x: 657, startPoint y: 361, endPoint x: 917, endPoint y: 250, distance: 282.7
click at [917, 250] on div at bounding box center [890, 358] width 197 height 296
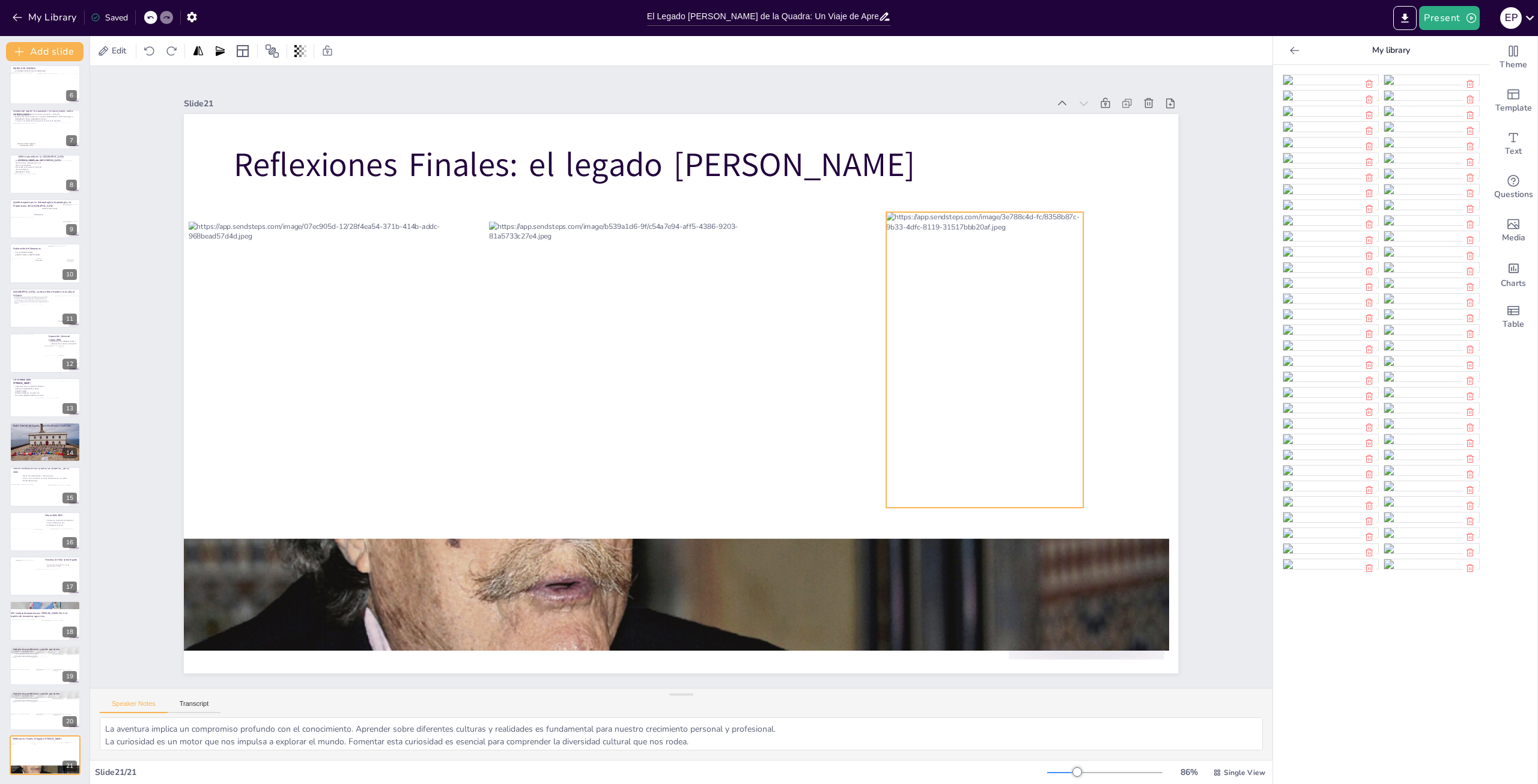
drag, startPoint x: 965, startPoint y: 327, endPoint x: 1060, endPoint y: 329, distance: 95.0
click at [1060, 329] on div at bounding box center [985, 360] width 197 height 296
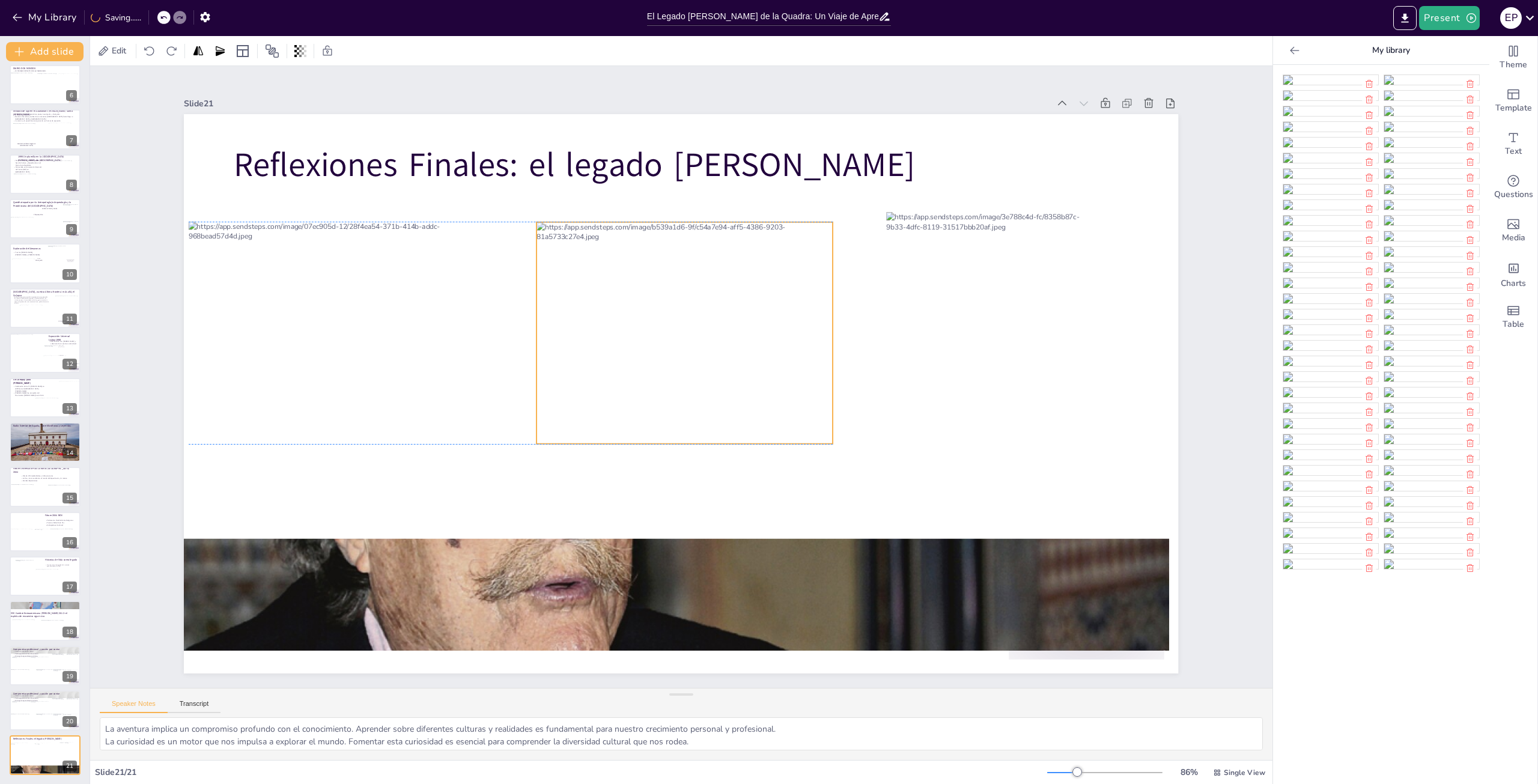
drag, startPoint x: 720, startPoint y: 317, endPoint x: 767, endPoint y: 317, distance: 47.0
click at [767, 317] on div at bounding box center [684, 333] width 296 height 222
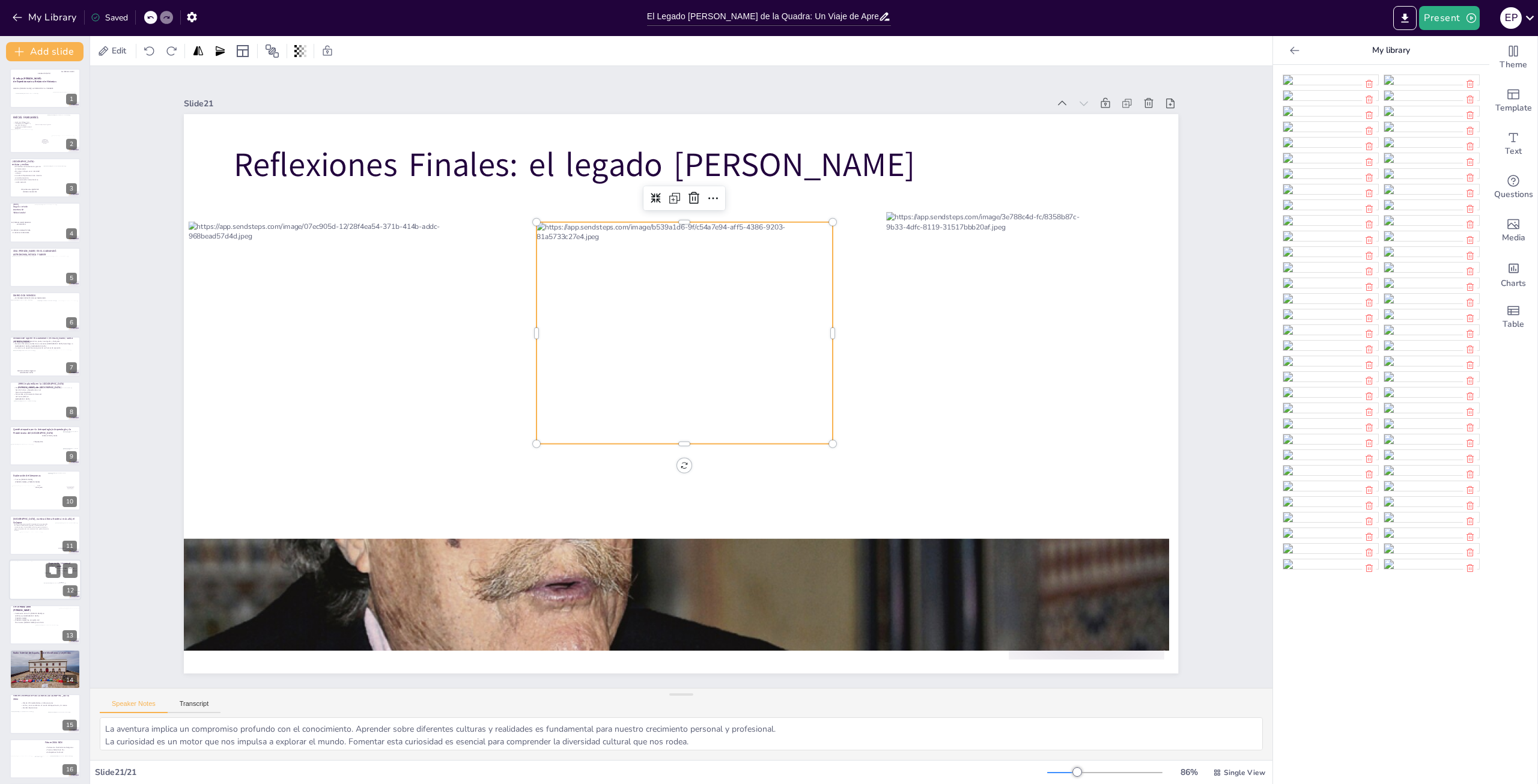
scroll to position [0, 0]
click at [1406, 12] on icon "Export to PowerPoint" at bounding box center [1405, 19] width 13 height 13
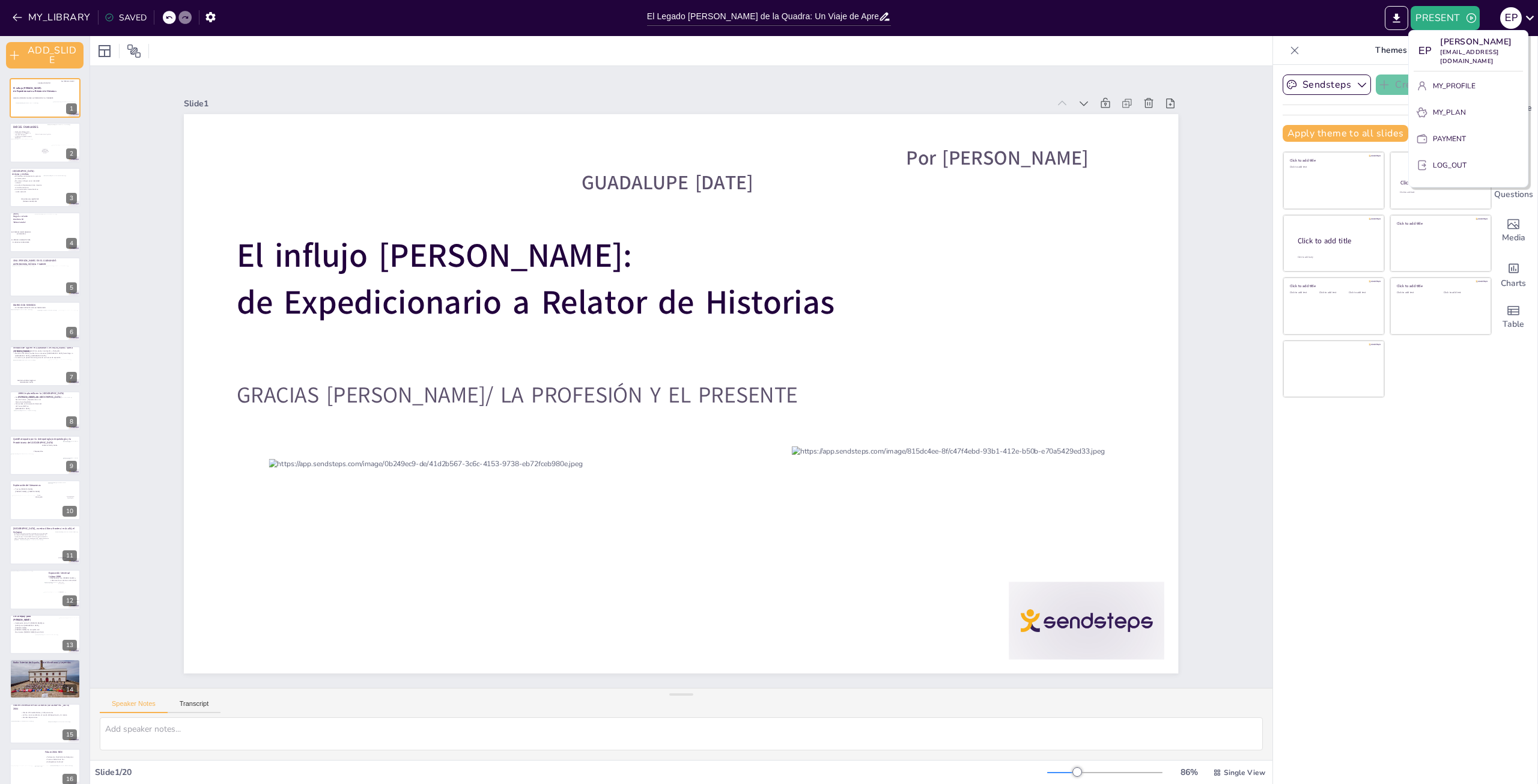
click at [77, 17] on div at bounding box center [769, 392] width 1538 height 784
click at [62, 15] on button "MY_LIBRARY" at bounding box center [52, 18] width 87 height 19
